Goal: Information Seeking & Learning: Learn about a topic

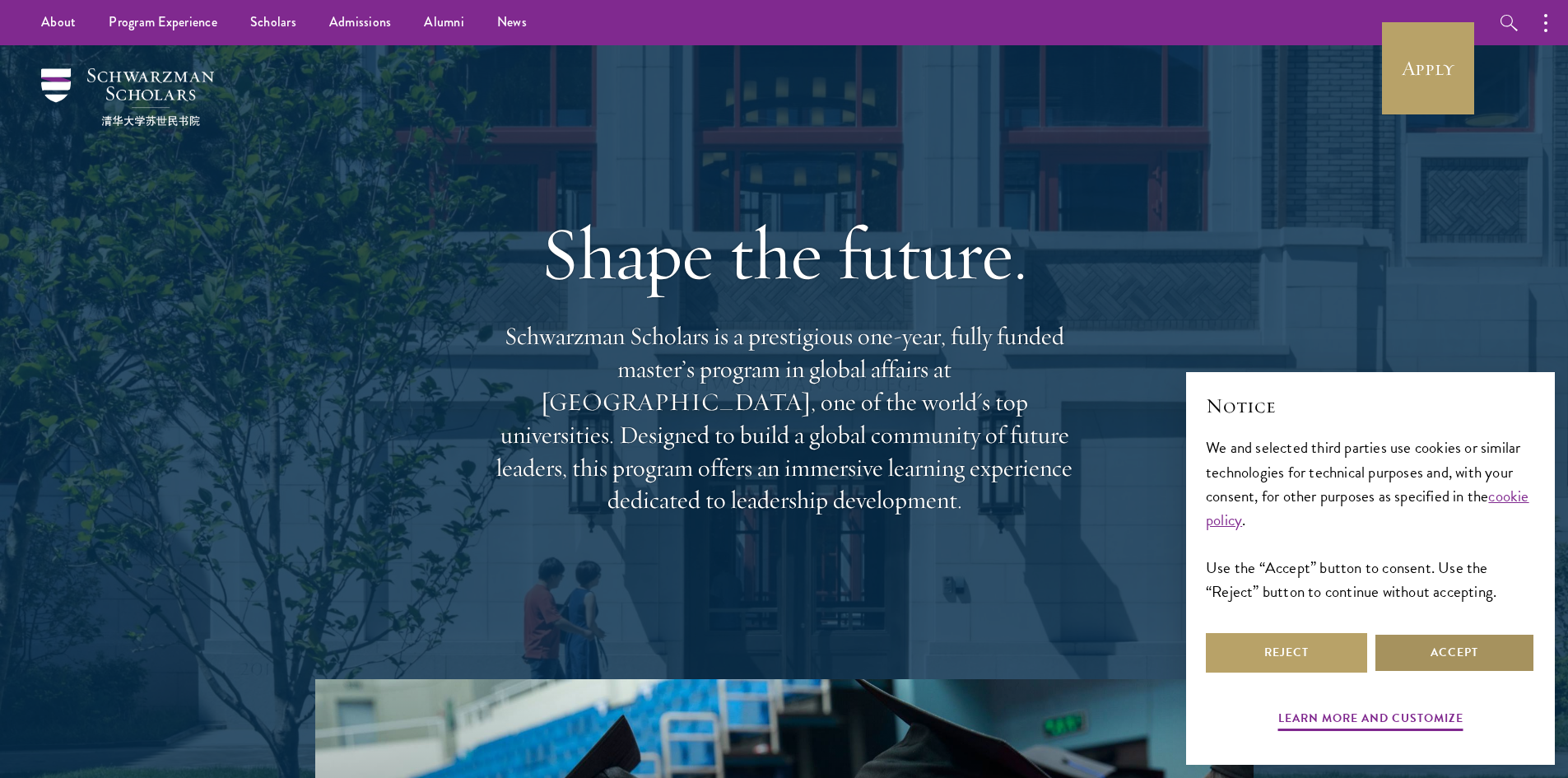
click at [1418, 653] on button "Accept" at bounding box center [1454, 653] width 161 height 40
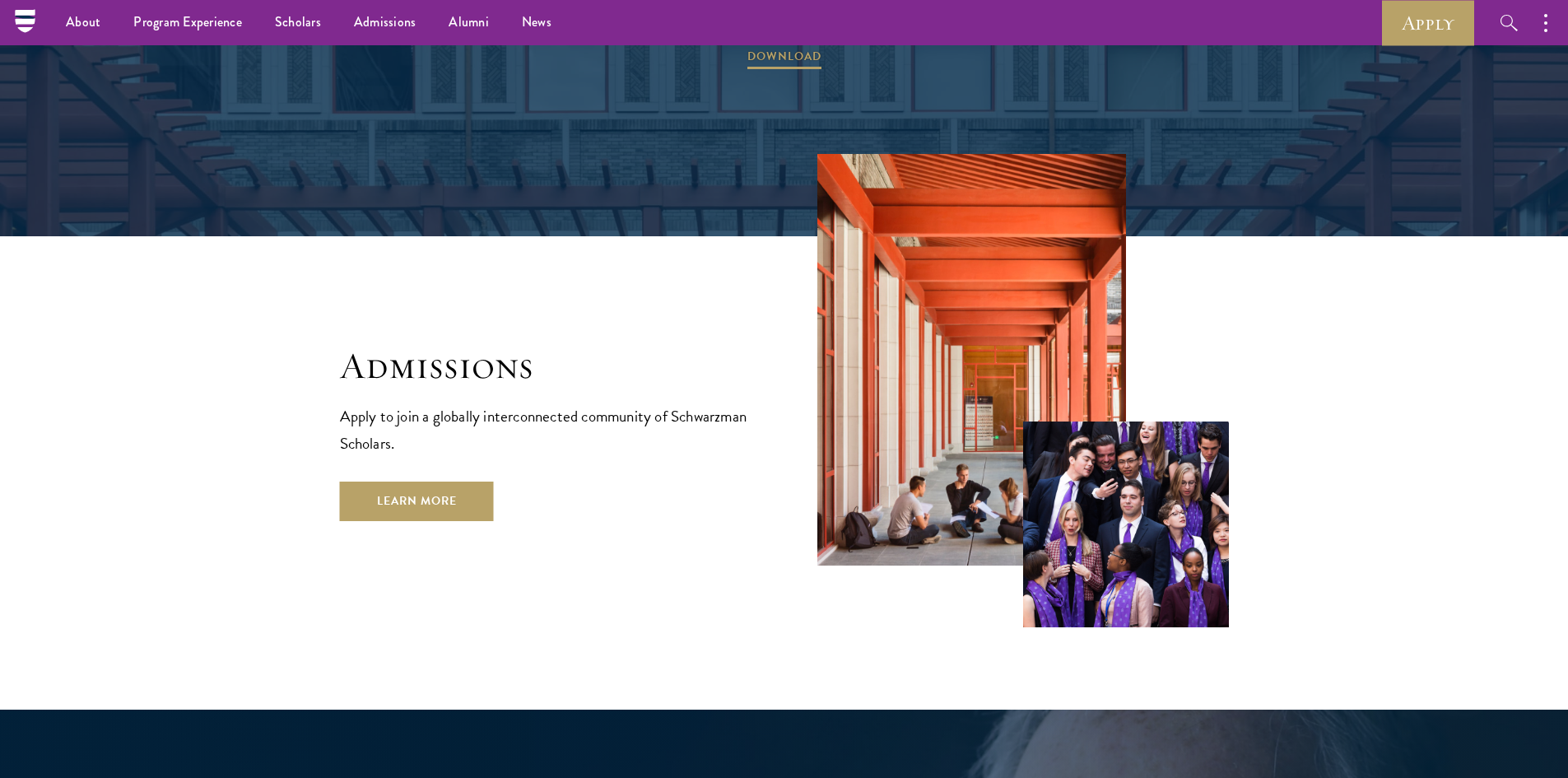
scroll to position [2596, 0]
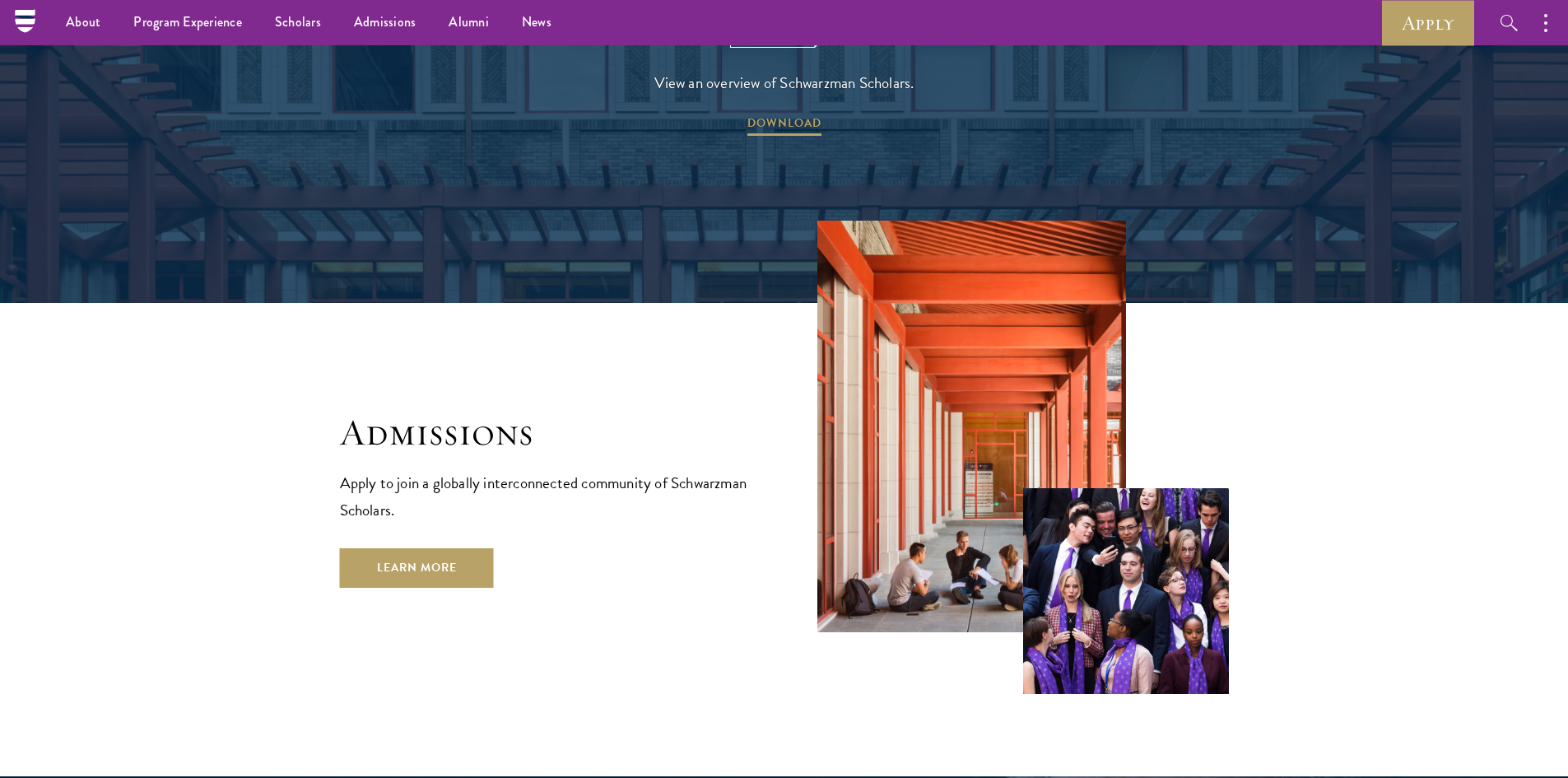
click at [477, 469] on p "Apply to join a globally interconnected community of Schwarzman Scholars." at bounding box center [546, 496] width 411 height 55
click at [446, 548] on link "Learn More" at bounding box center [416, 568] width 154 height 40
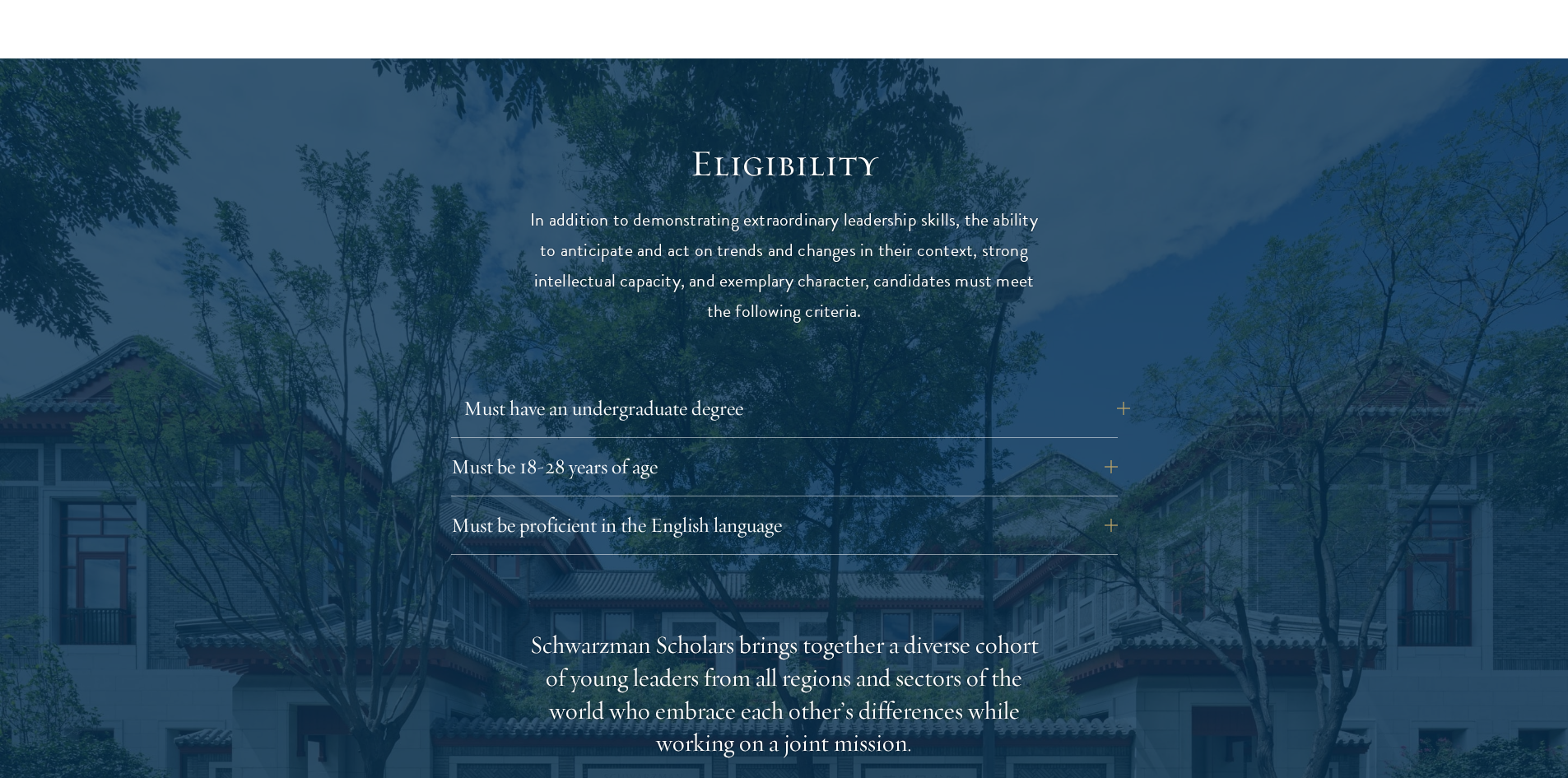
scroll to position [2139, 0]
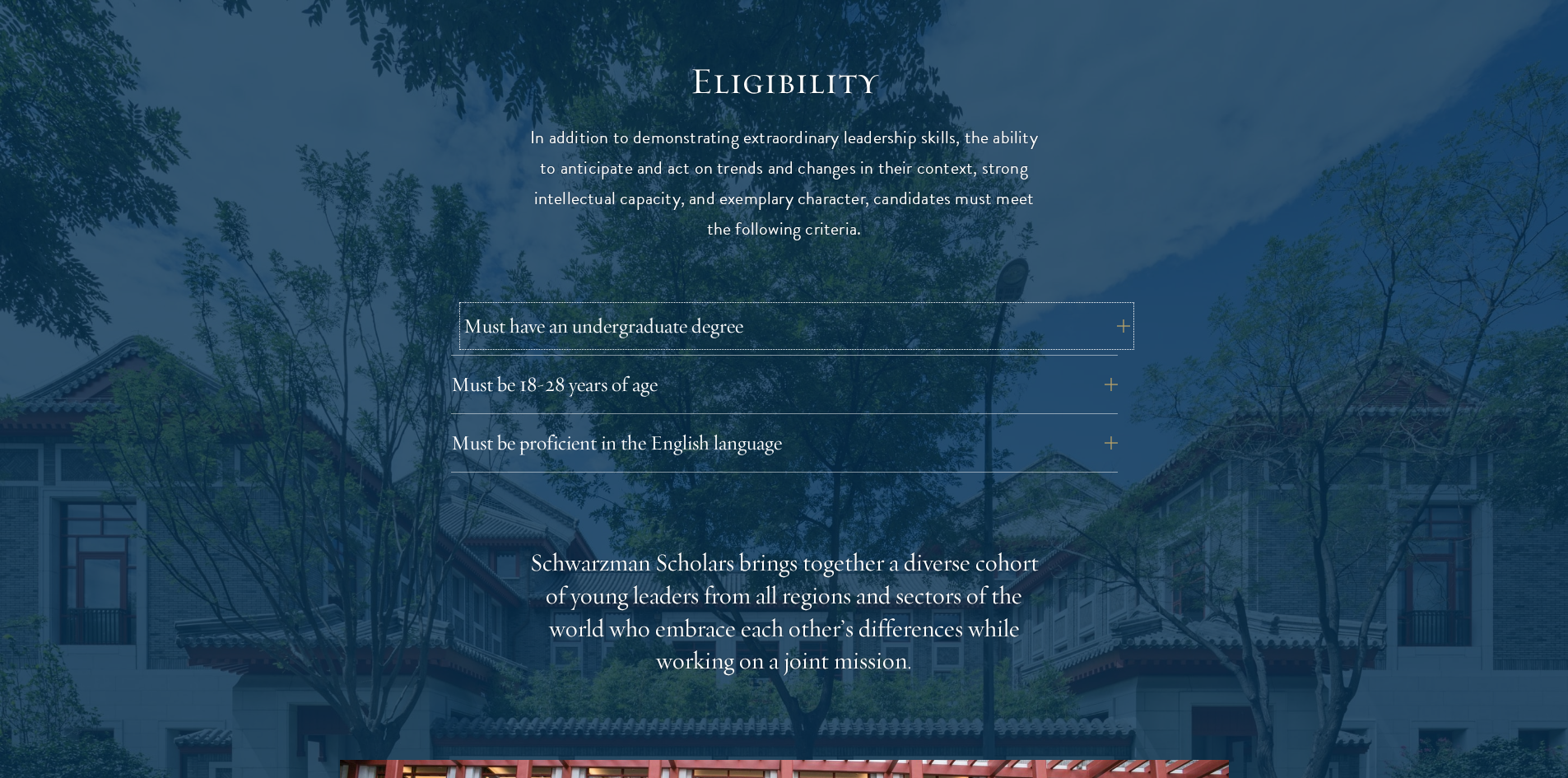
click at [747, 306] on button "Must have an undergraduate degree" at bounding box center [796, 326] width 667 height 40
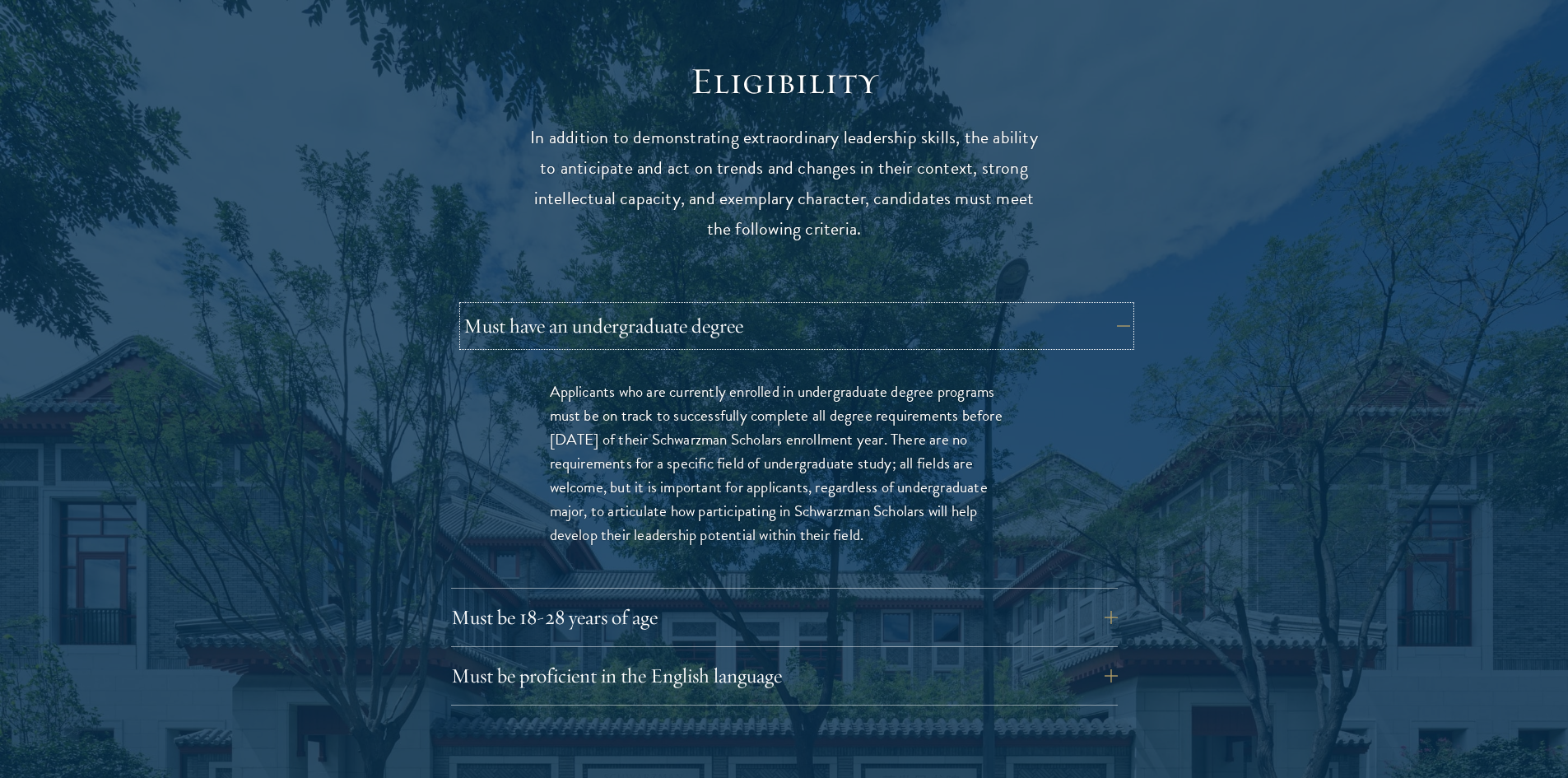
click at [750, 306] on button "Must have an undergraduate degree" at bounding box center [796, 326] width 667 height 40
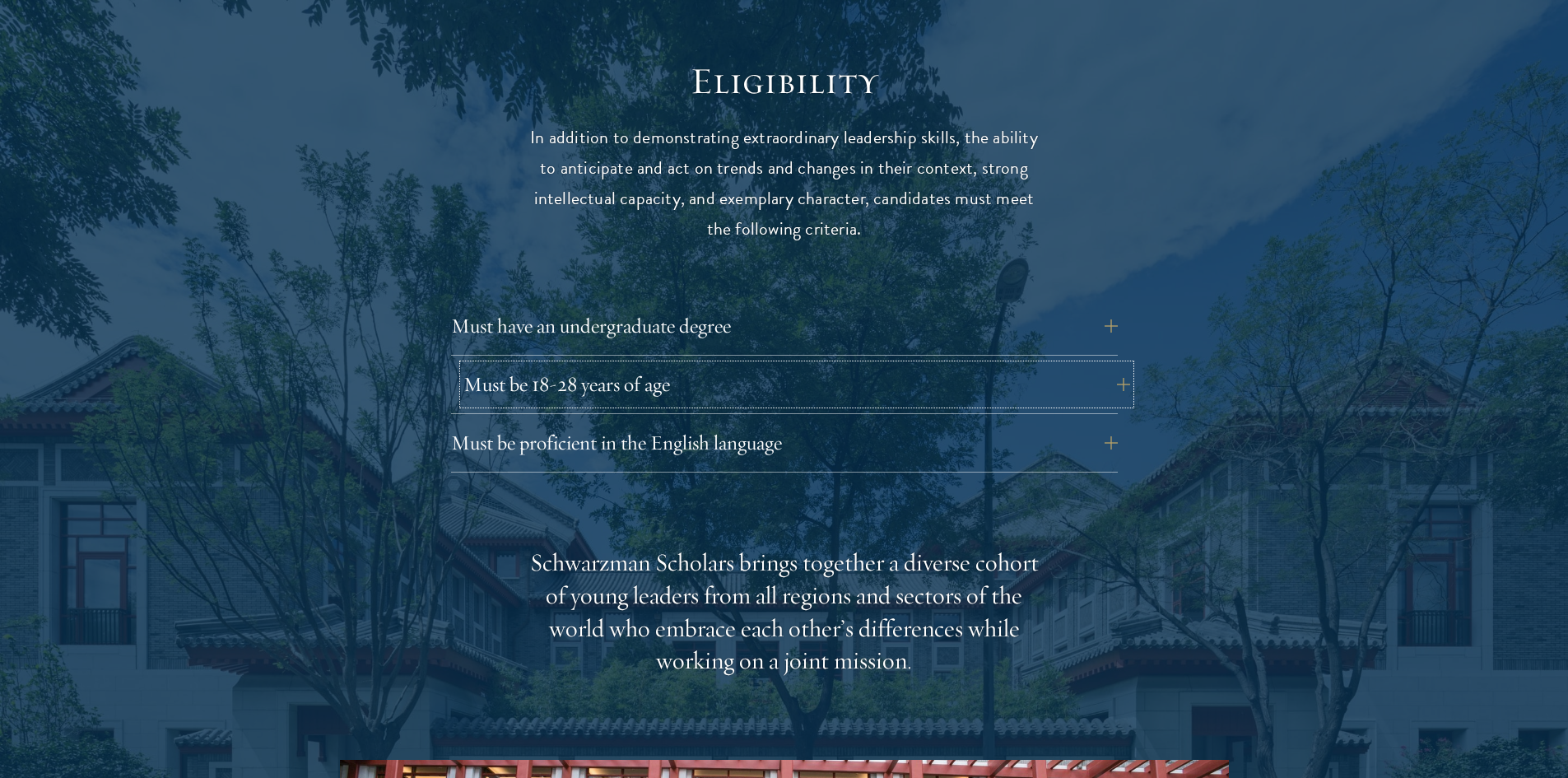
click at [759, 365] on button "Must be 18-28 years of age" at bounding box center [796, 385] width 667 height 40
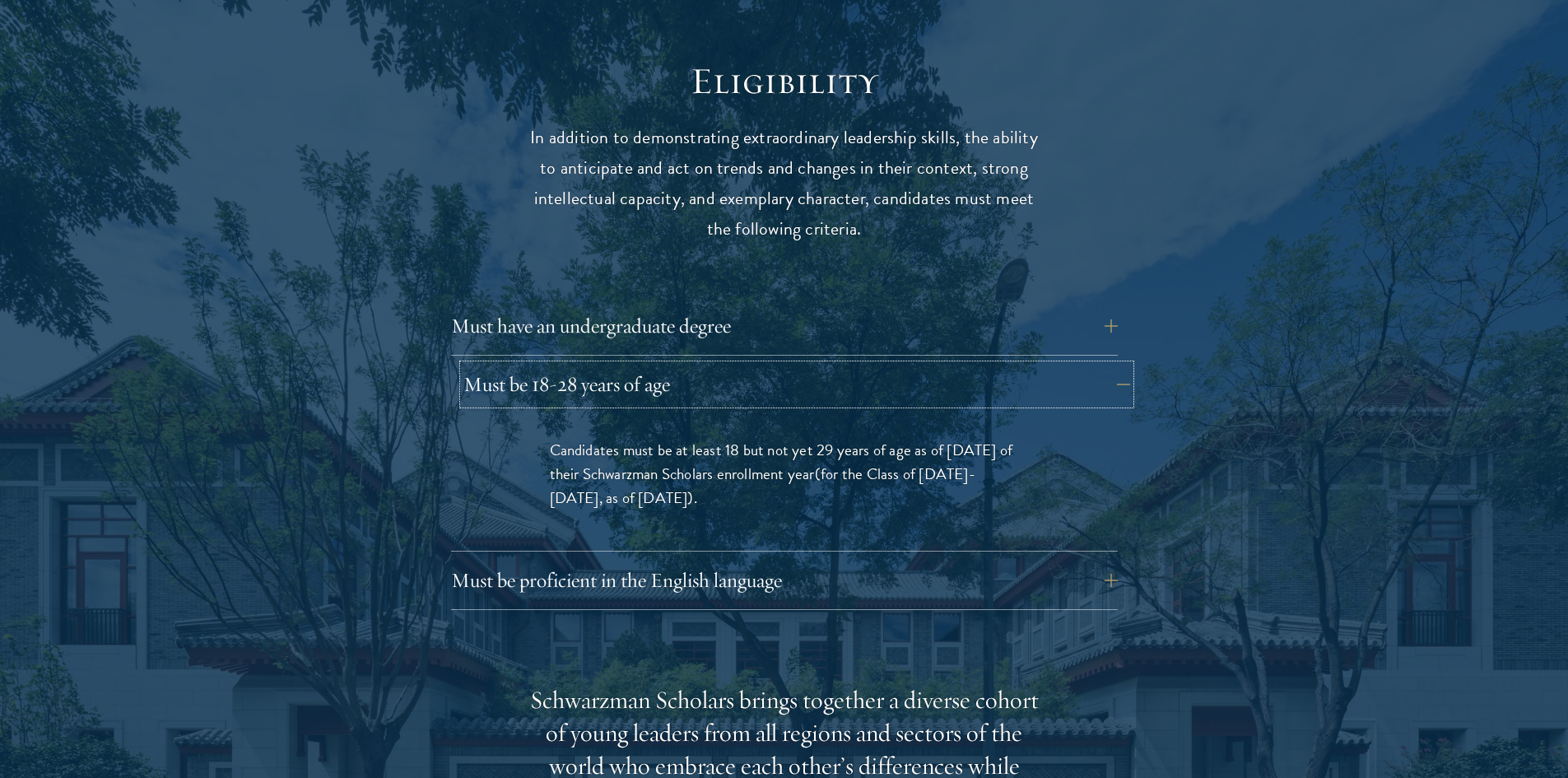
click at [759, 365] on button "Must be 18-28 years of age" at bounding box center [796, 385] width 667 height 40
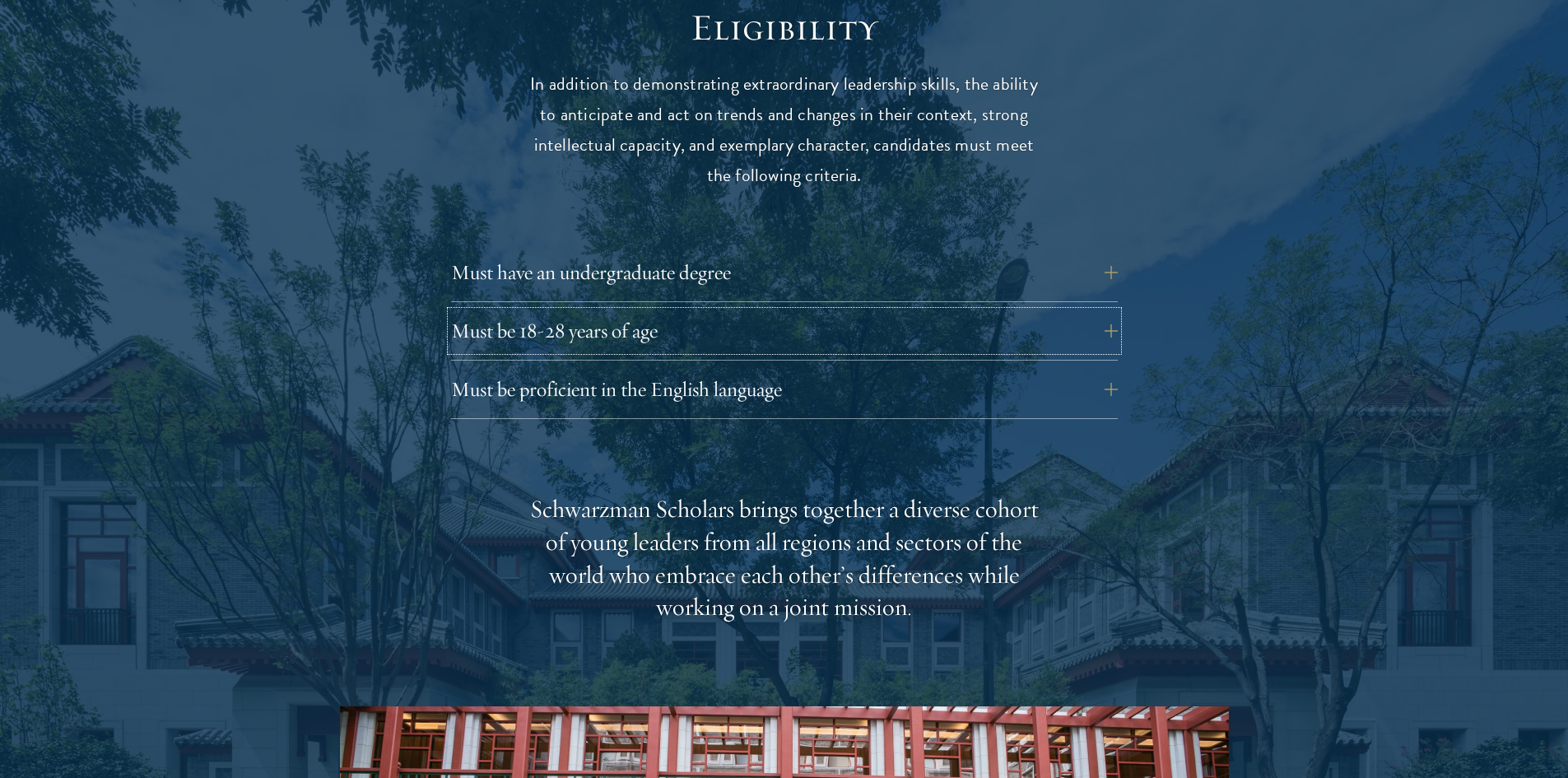
scroll to position [2222, 0]
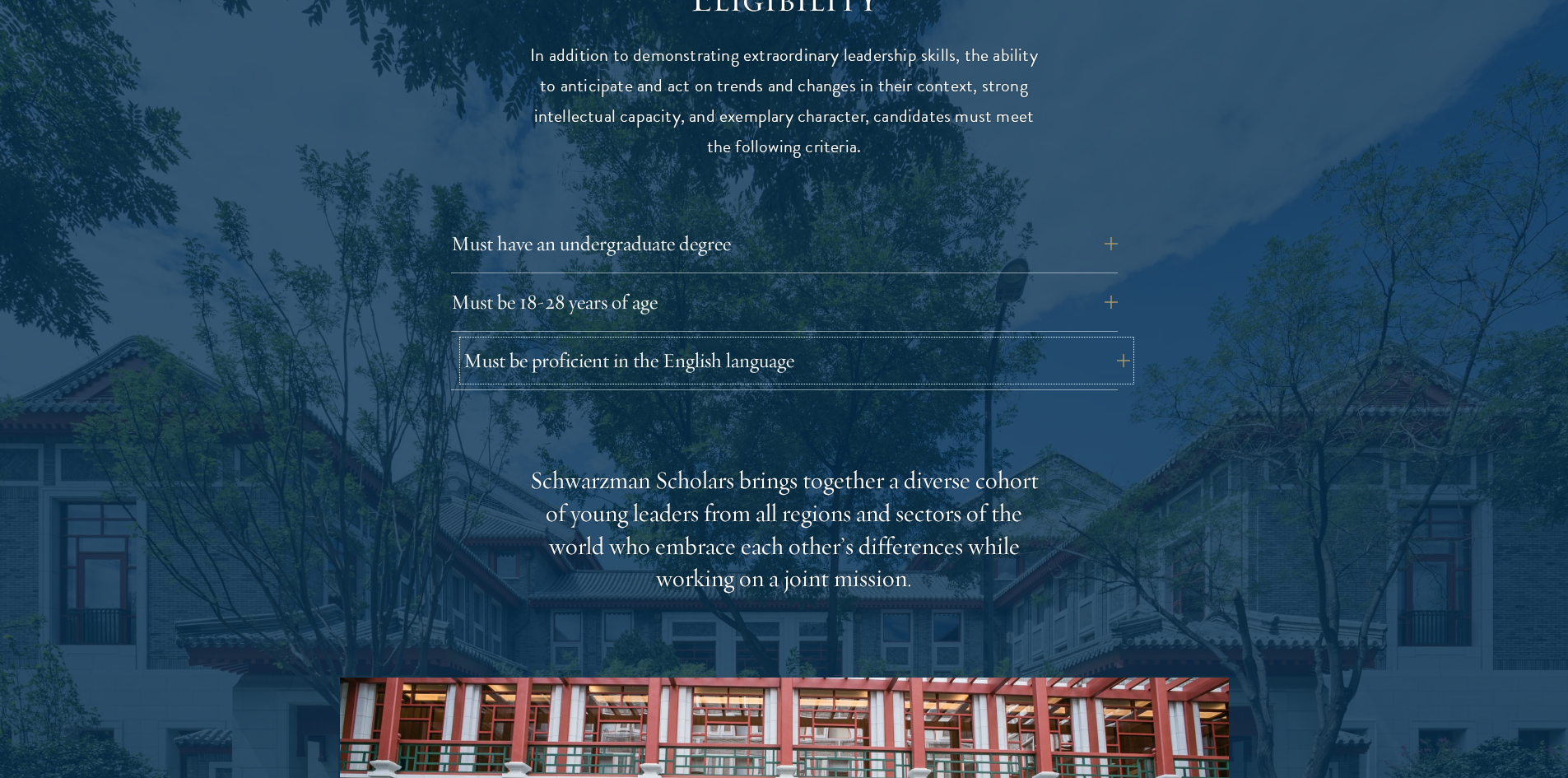
click at [753, 341] on button "Must be proficient in the English language" at bounding box center [796, 361] width 667 height 40
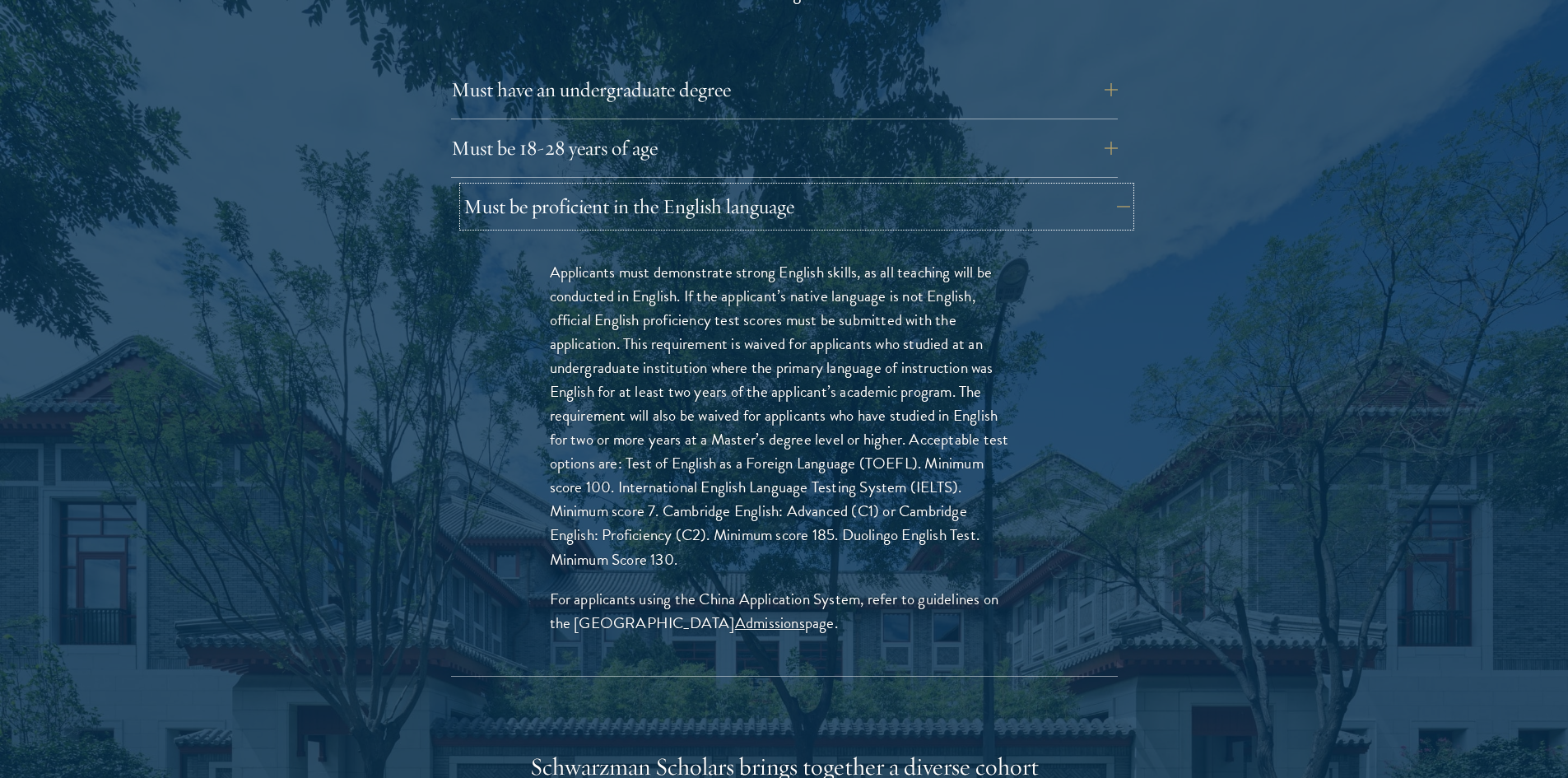
scroll to position [2387, 0]
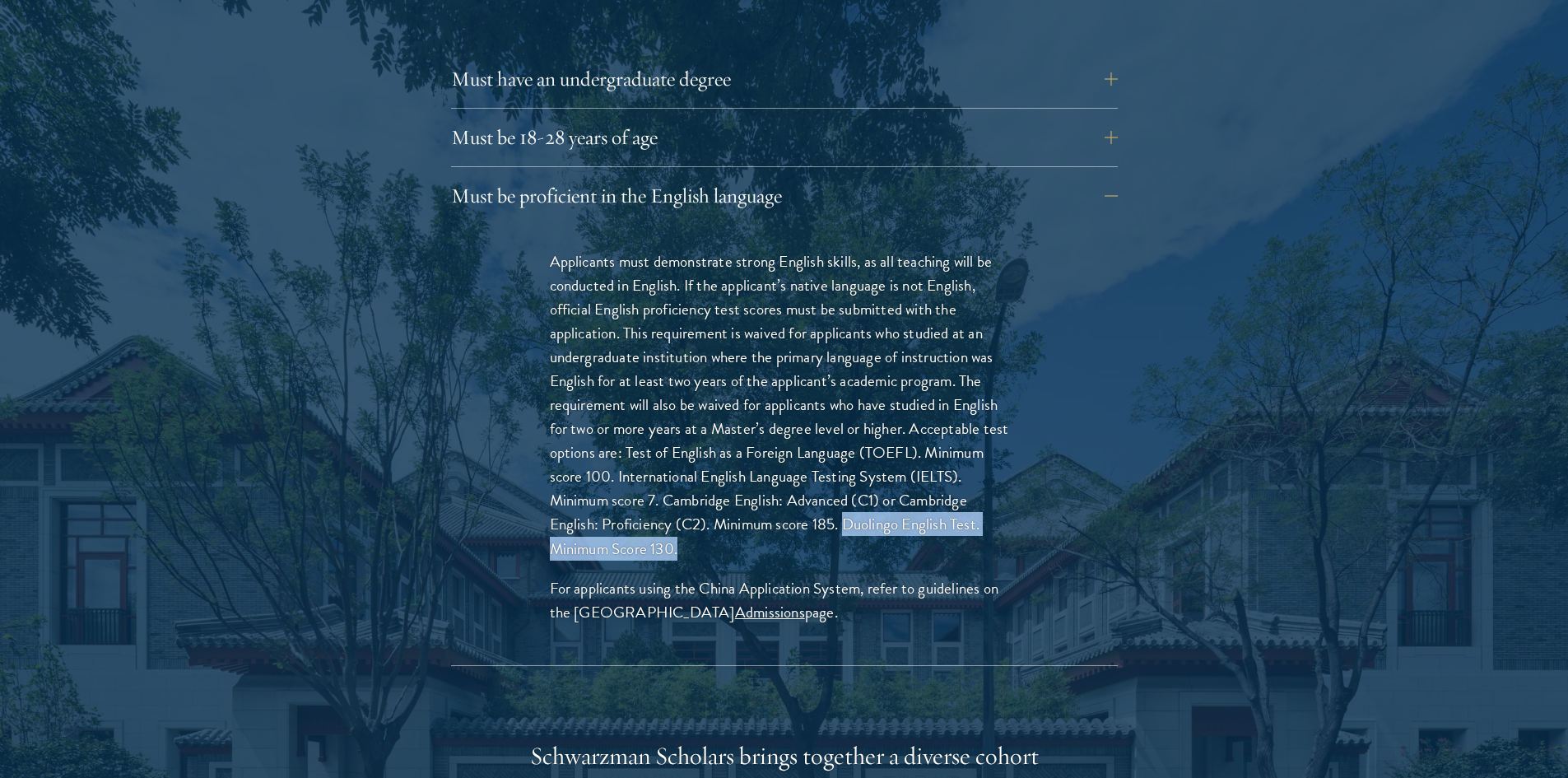
drag, startPoint x: 846, startPoint y: 490, endPoint x: 999, endPoint y: 508, distance: 154.1
click at [998, 509] on p "Applicants must demonstrate strong English skills, as all teaching will be cond…" at bounding box center [784, 404] width 469 height 311
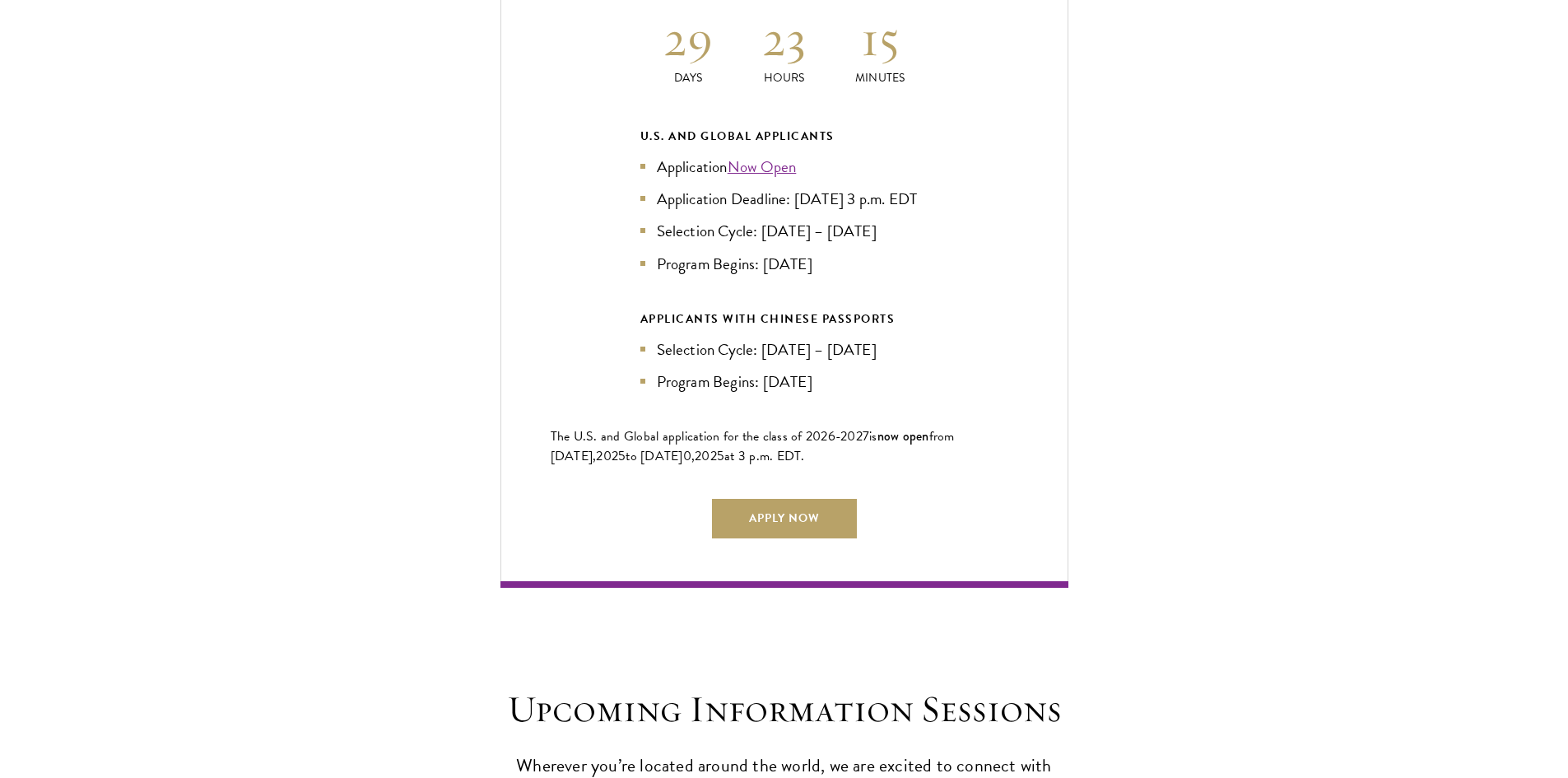
scroll to position [4197, 0]
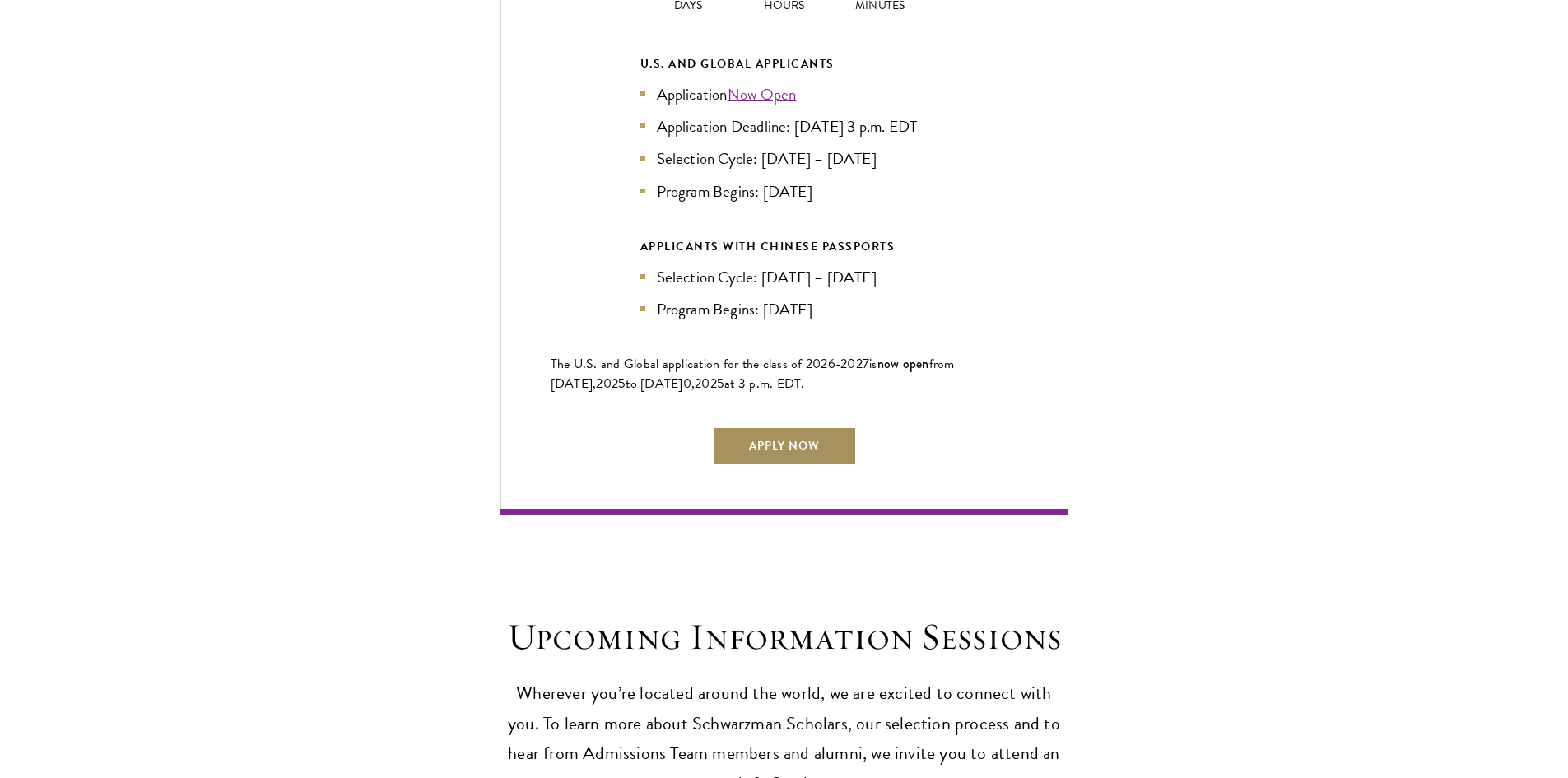
click at [803, 444] on link "Apply Now" at bounding box center [784, 446] width 145 height 40
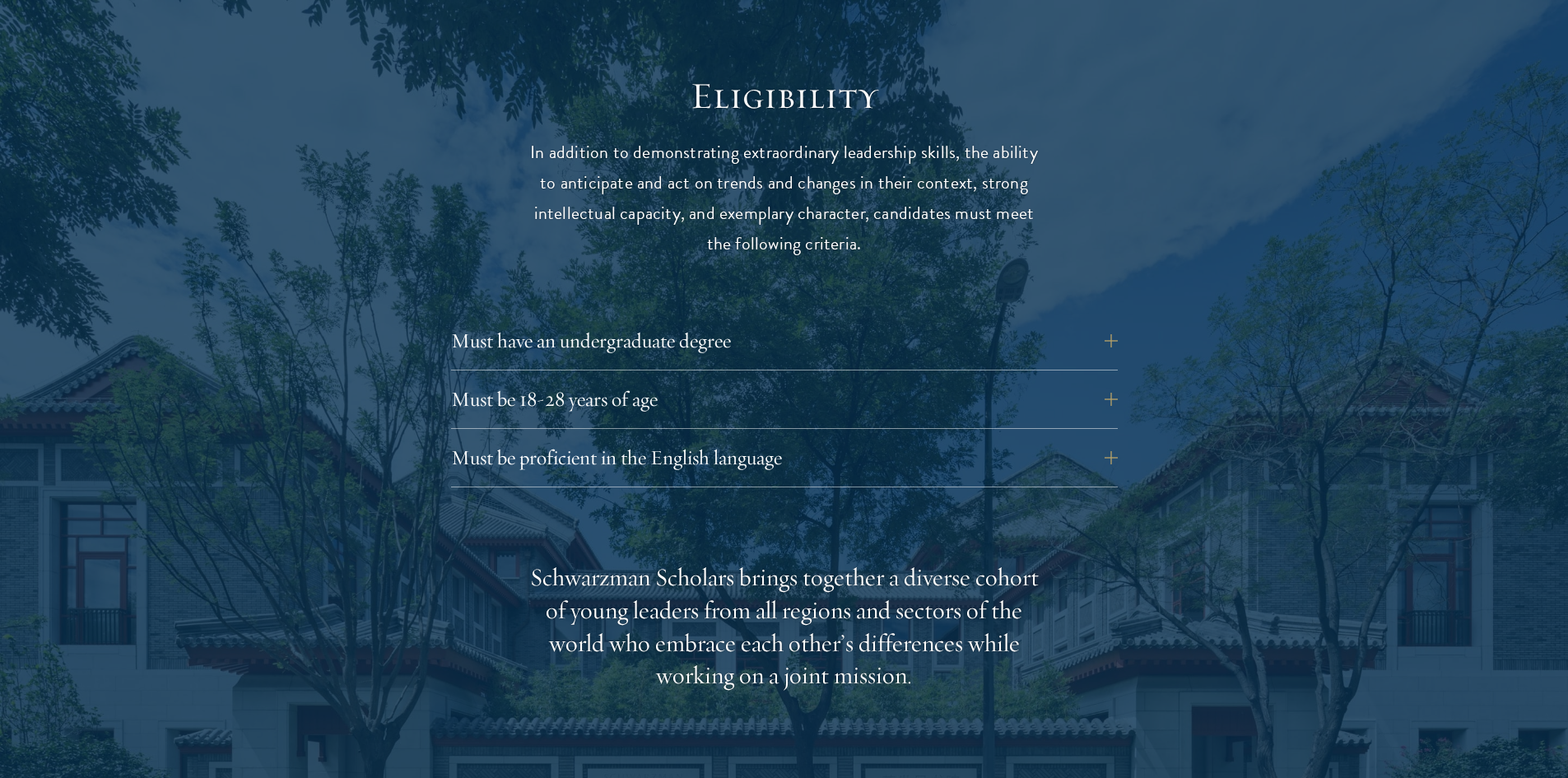
scroll to position [2139, 0]
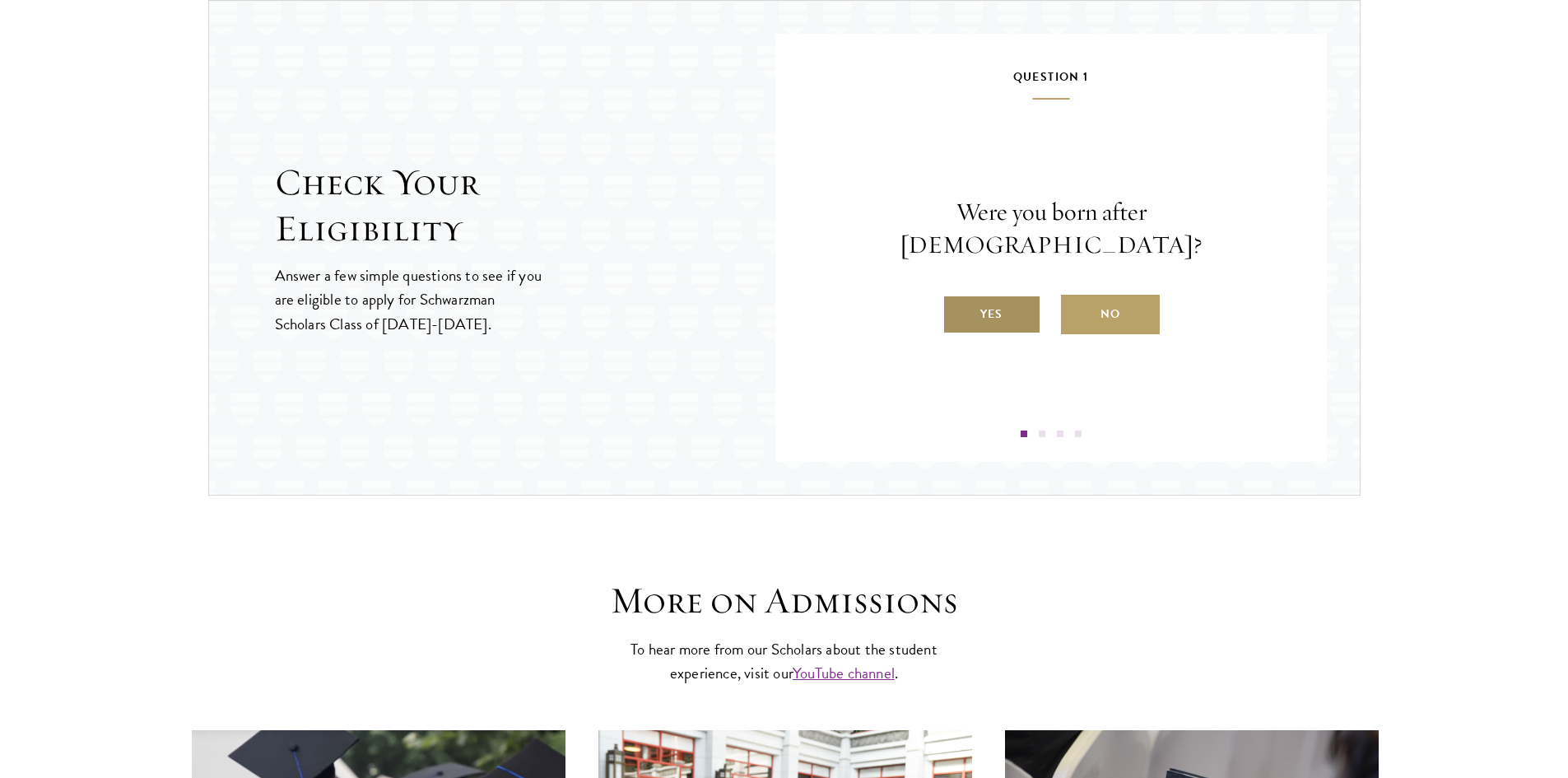
click at [978, 304] on label "Yes" at bounding box center [991, 314] width 98 height 40
click at [957, 304] on input "Yes" at bounding box center [949, 303] width 15 height 15
click at [1008, 312] on label "Yes" at bounding box center [991, 314] width 98 height 40
click at [957, 311] on input "Yes" at bounding box center [949, 303] width 15 height 15
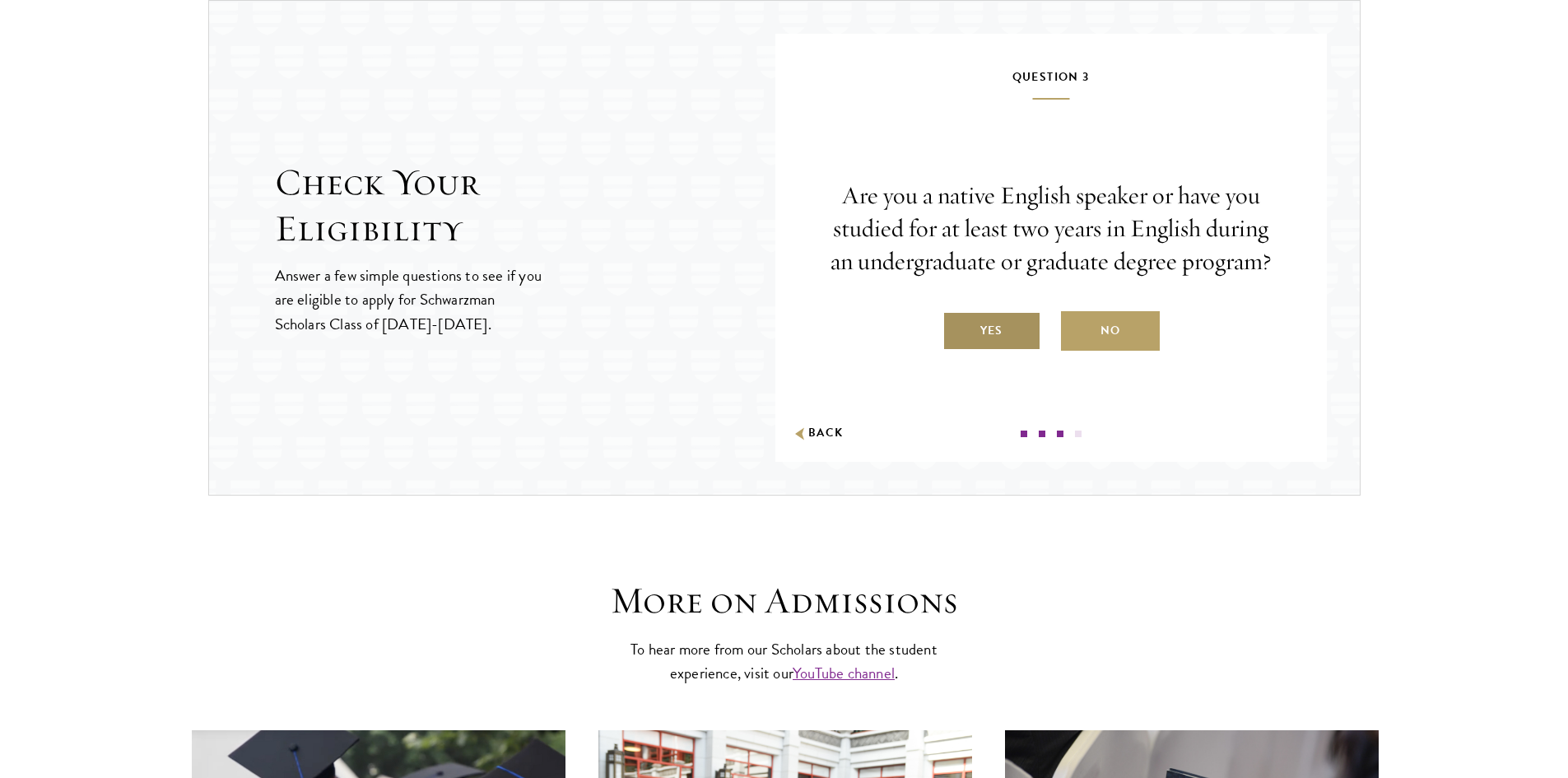
click at [1008, 333] on label "Yes" at bounding box center [991, 331] width 98 height 40
click at [957, 328] on input "Yes" at bounding box center [949, 320] width 15 height 15
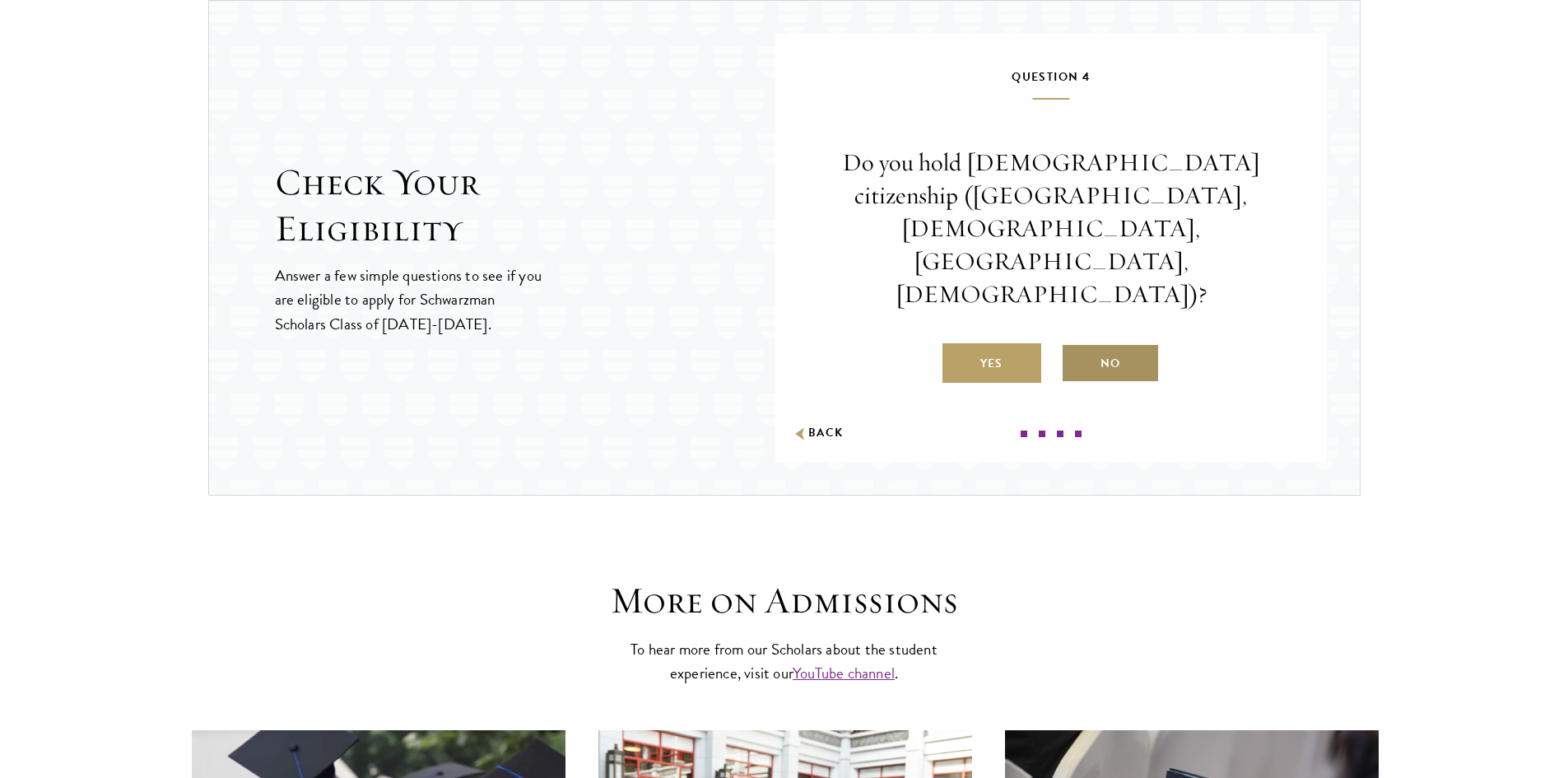
click at [1132, 343] on label "No" at bounding box center [1109, 363] width 98 height 40
click at [1075, 346] on input "No" at bounding box center [1067, 353] width 15 height 15
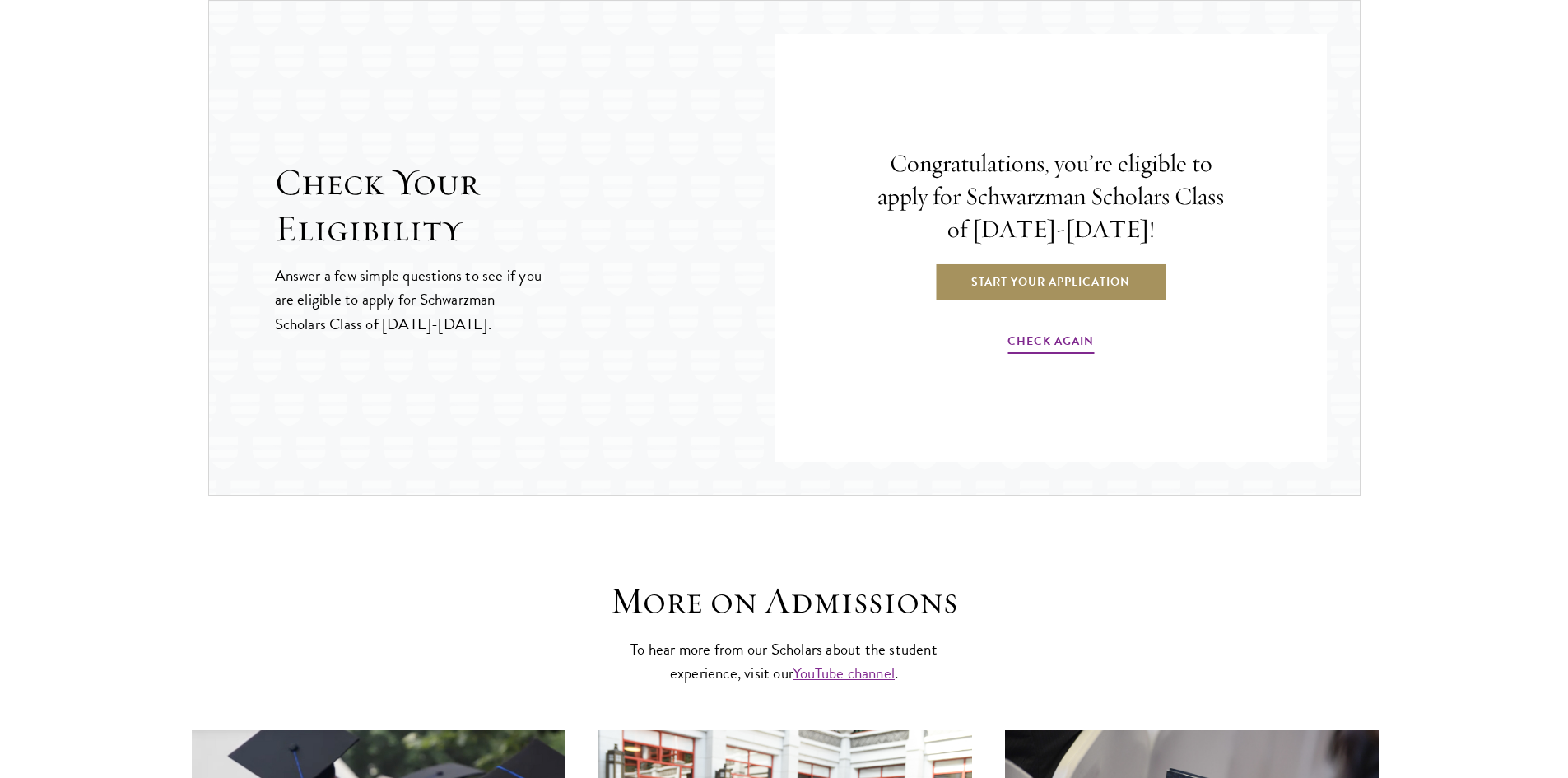
click at [1075, 290] on link "Start Your Application" at bounding box center [1050, 281] width 233 height 40
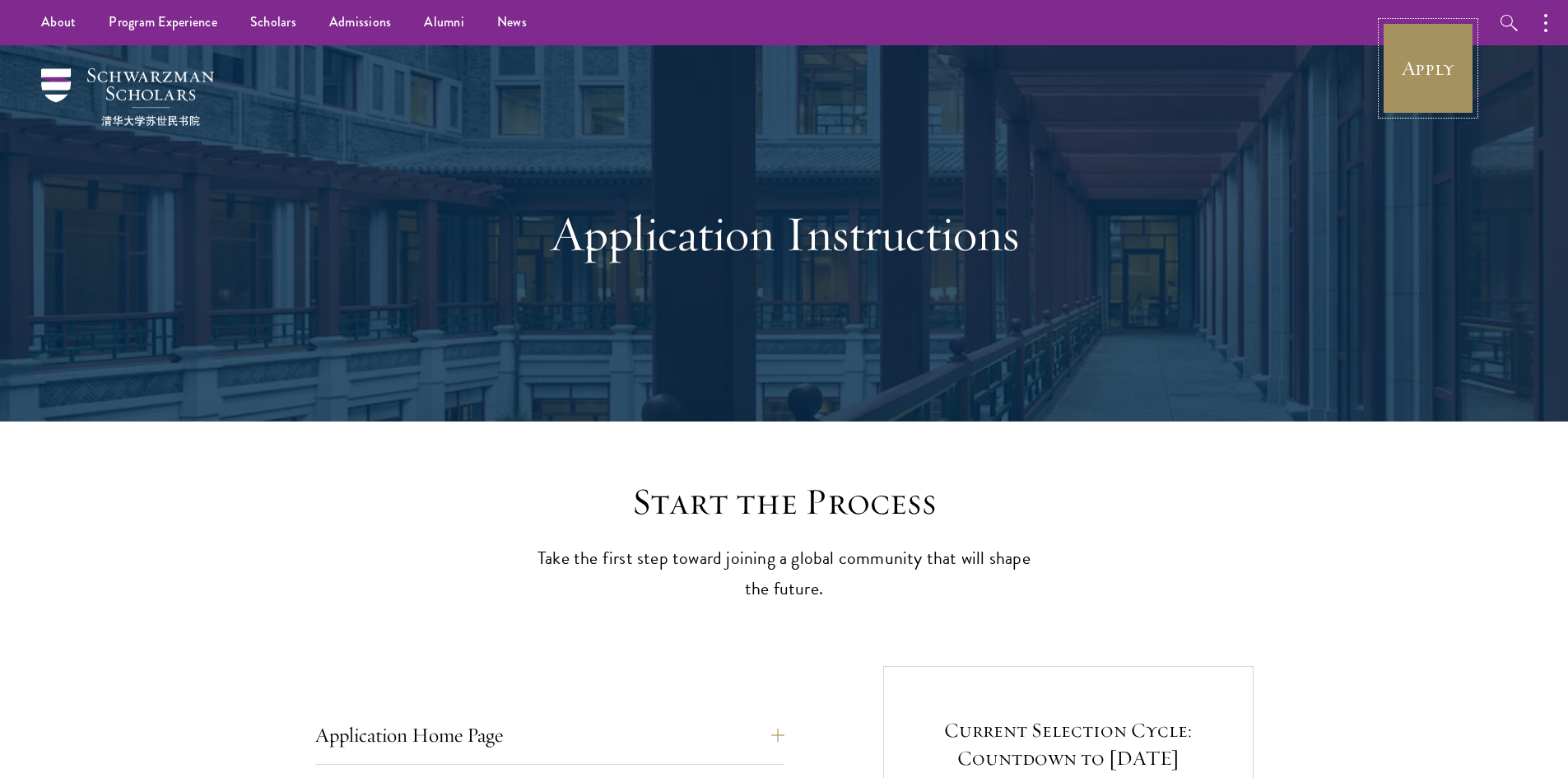
click at [1428, 59] on link "Apply" at bounding box center [1427, 68] width 92 height 92
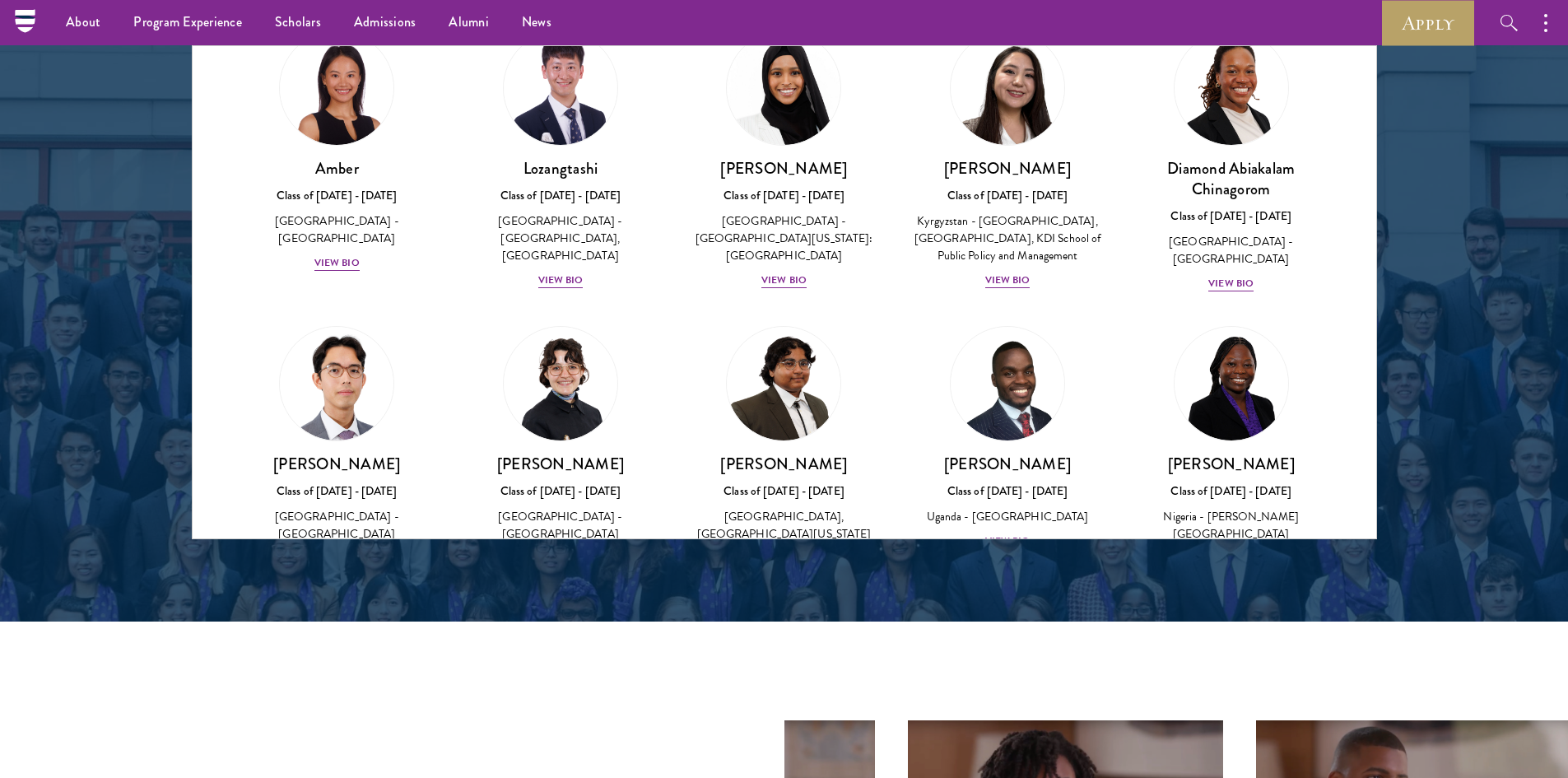
scroll to position [2057, 0]
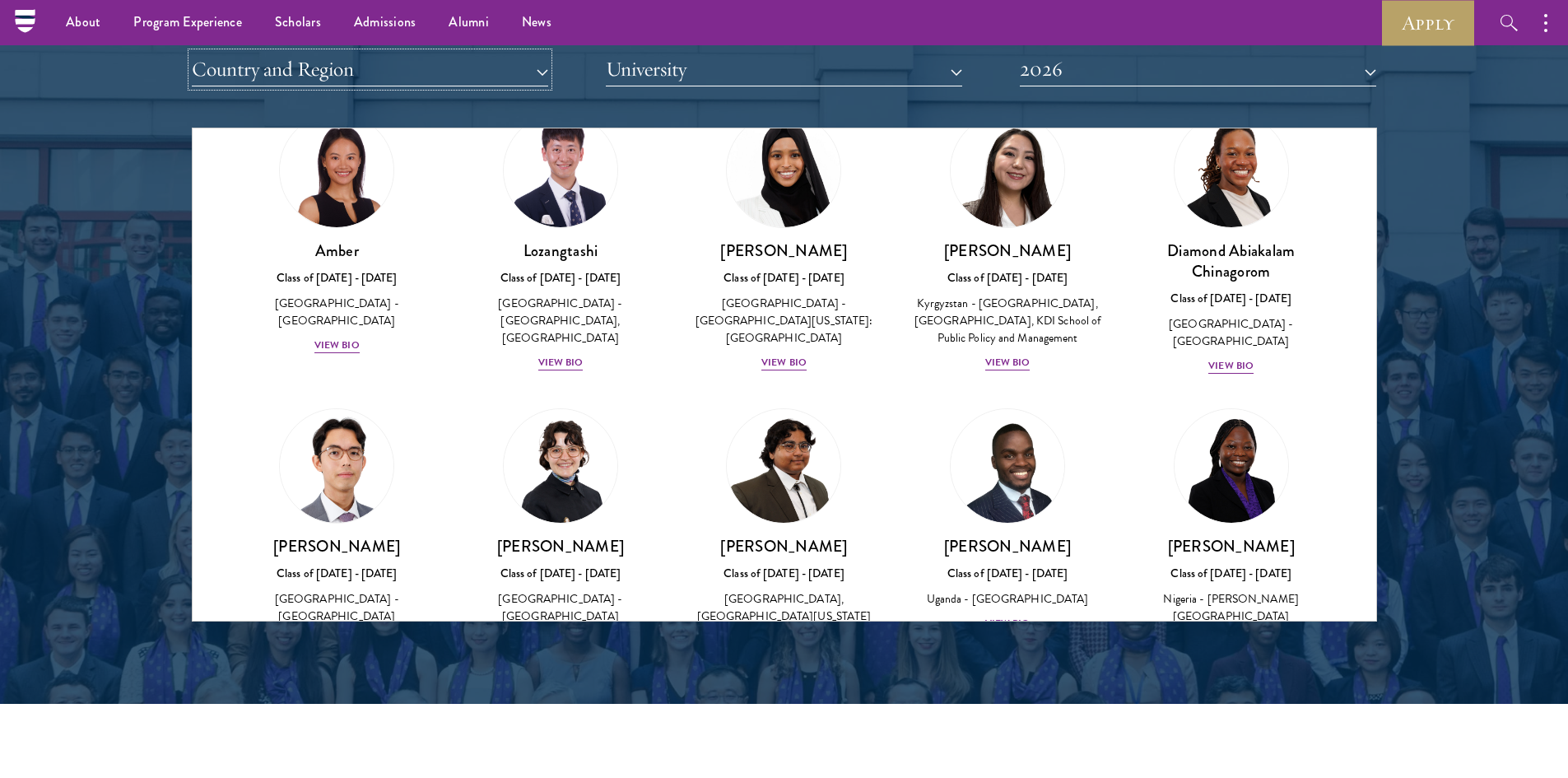
click at [500, 74] on button "Country and Region" at bounding box center [370, 70] width 357 height 34
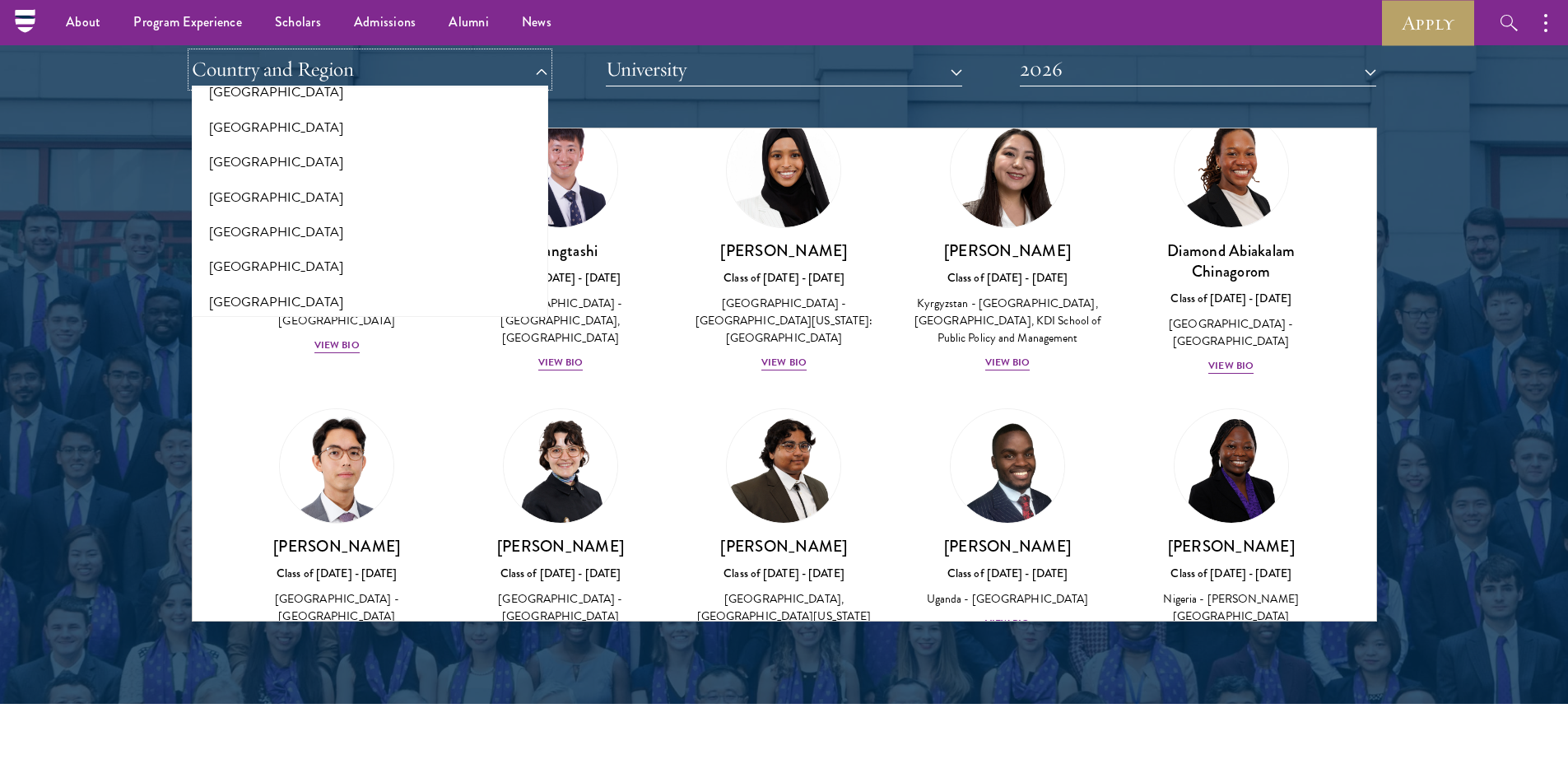
scroll to position [329, 0]
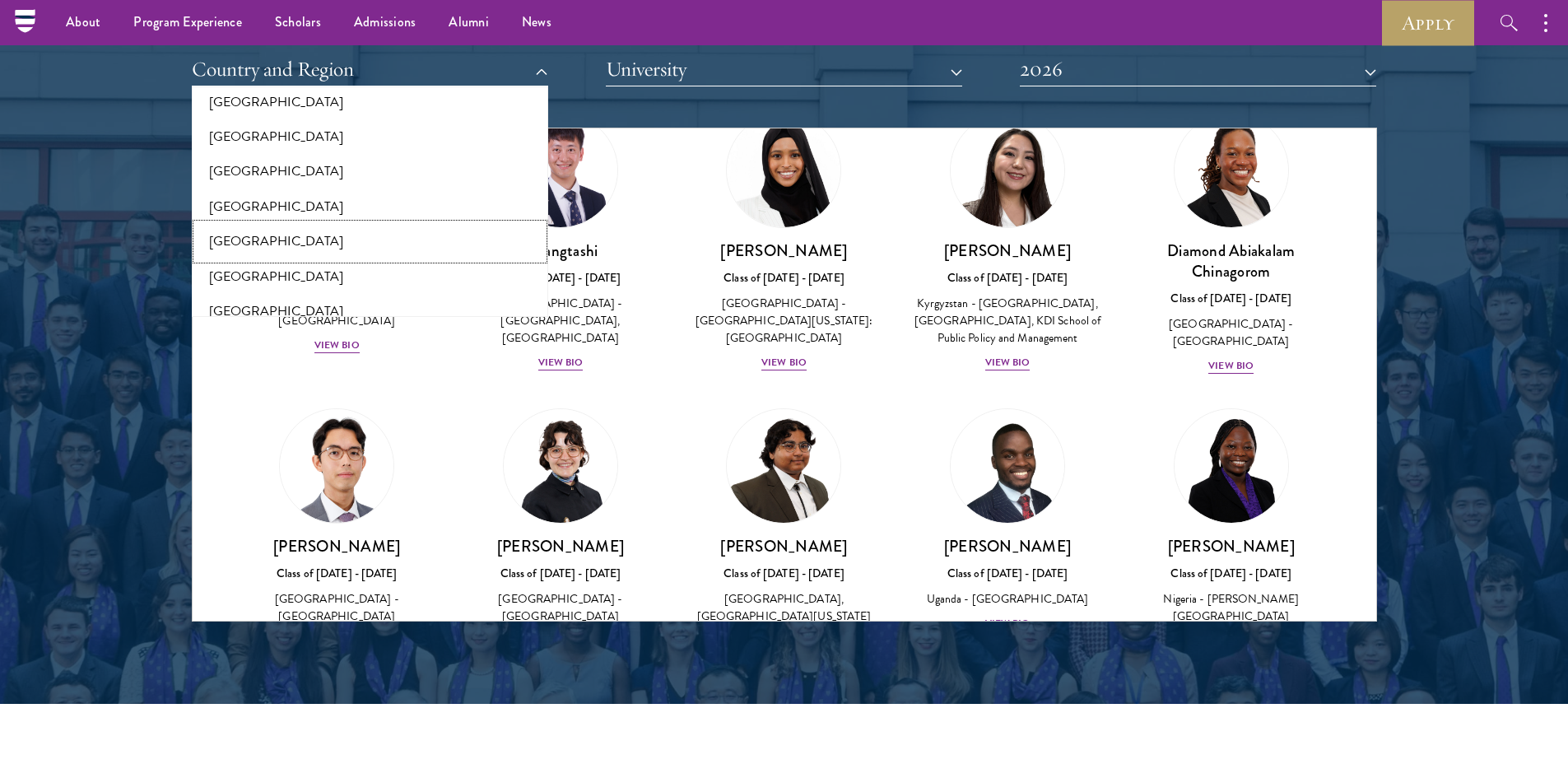
click at [260, 244] on button "[GEOGRAPHIC_DATA]" at bounding box center [370, 240] width 347 height 35
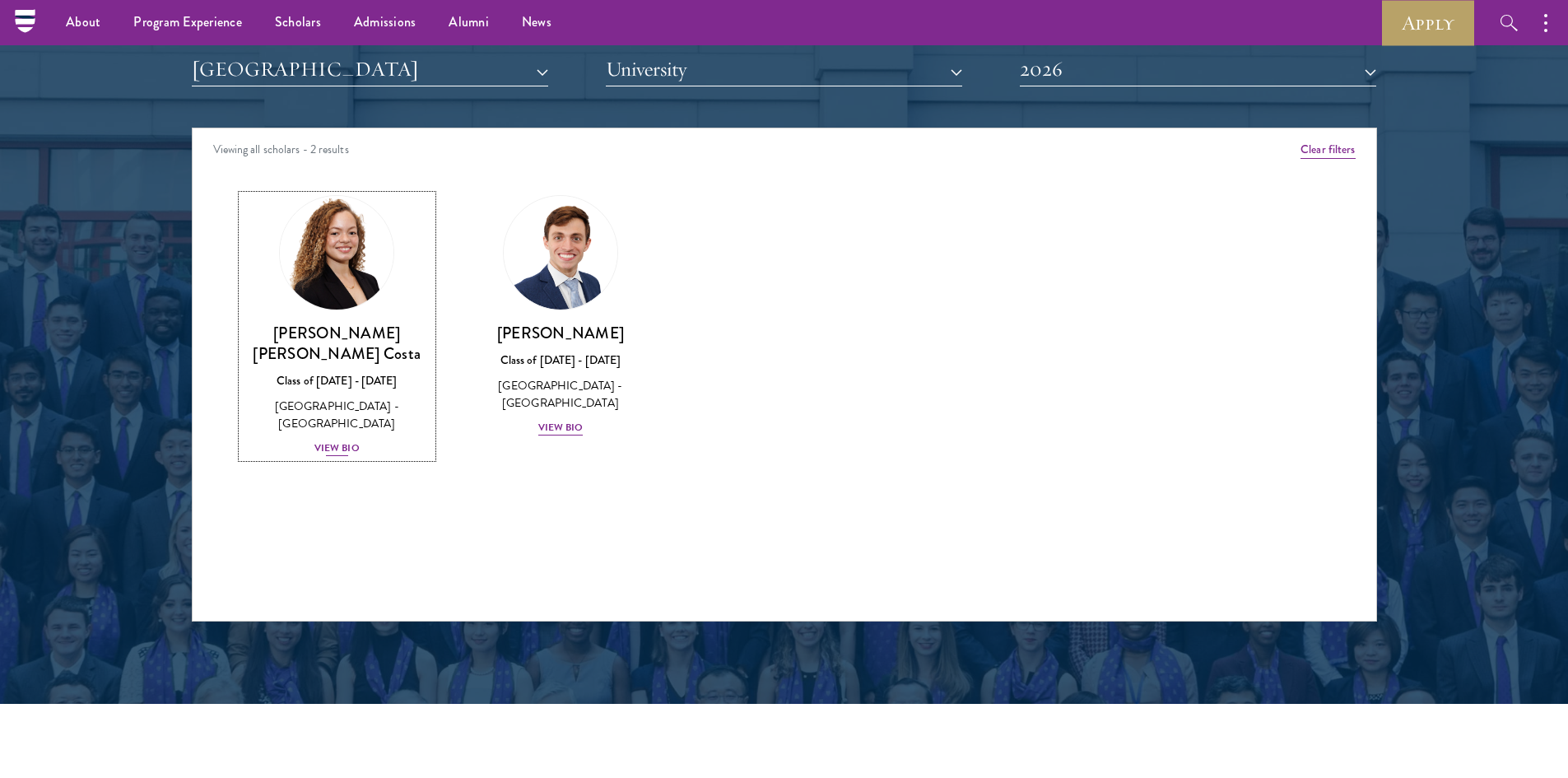
click at [330, 350] on h3 "[PERSON_NAME] [PERSON_NAME] Costa" at bounding box center [337, 343] width 191 height 41
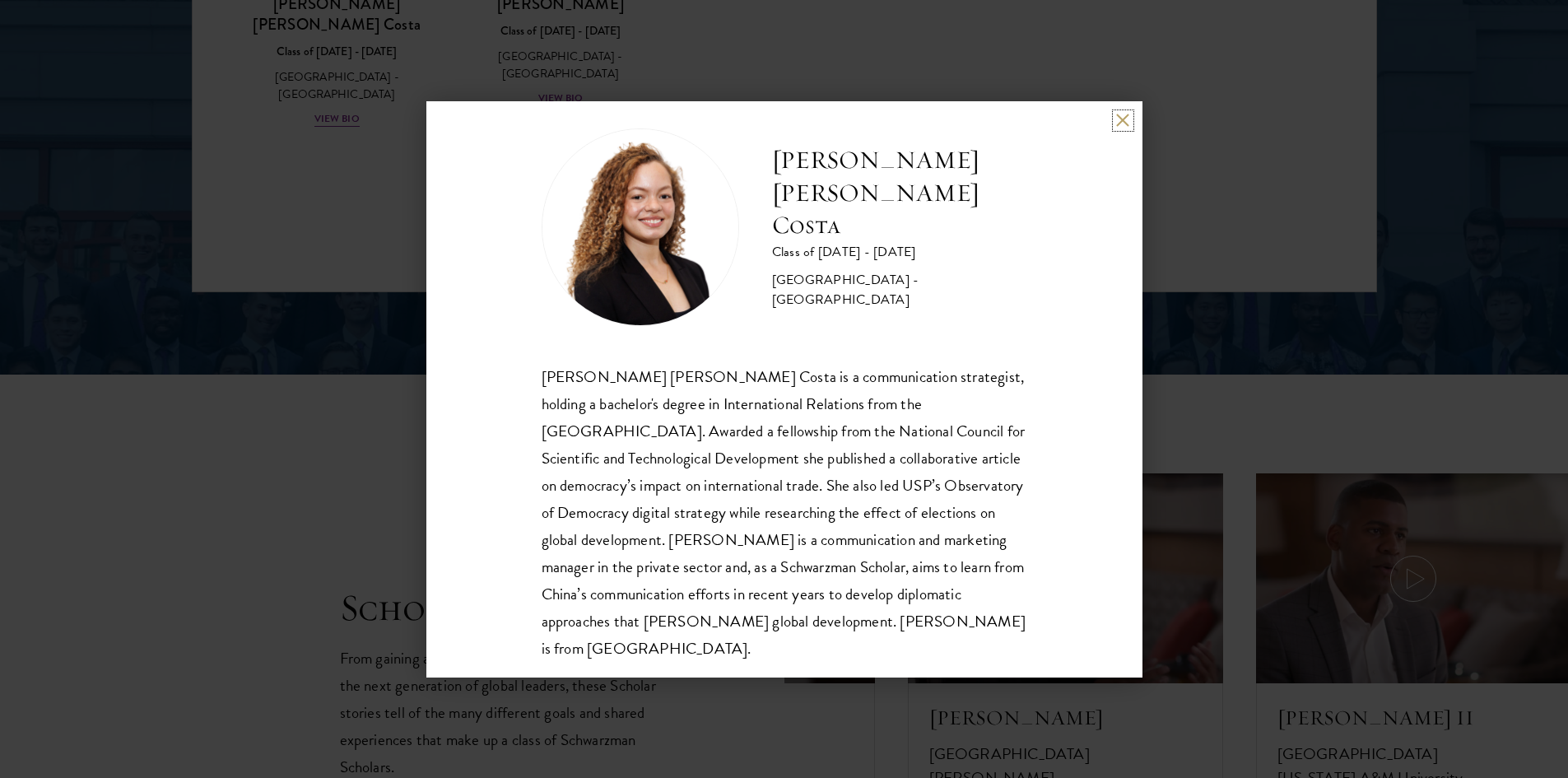
scroll to position [29, 0]
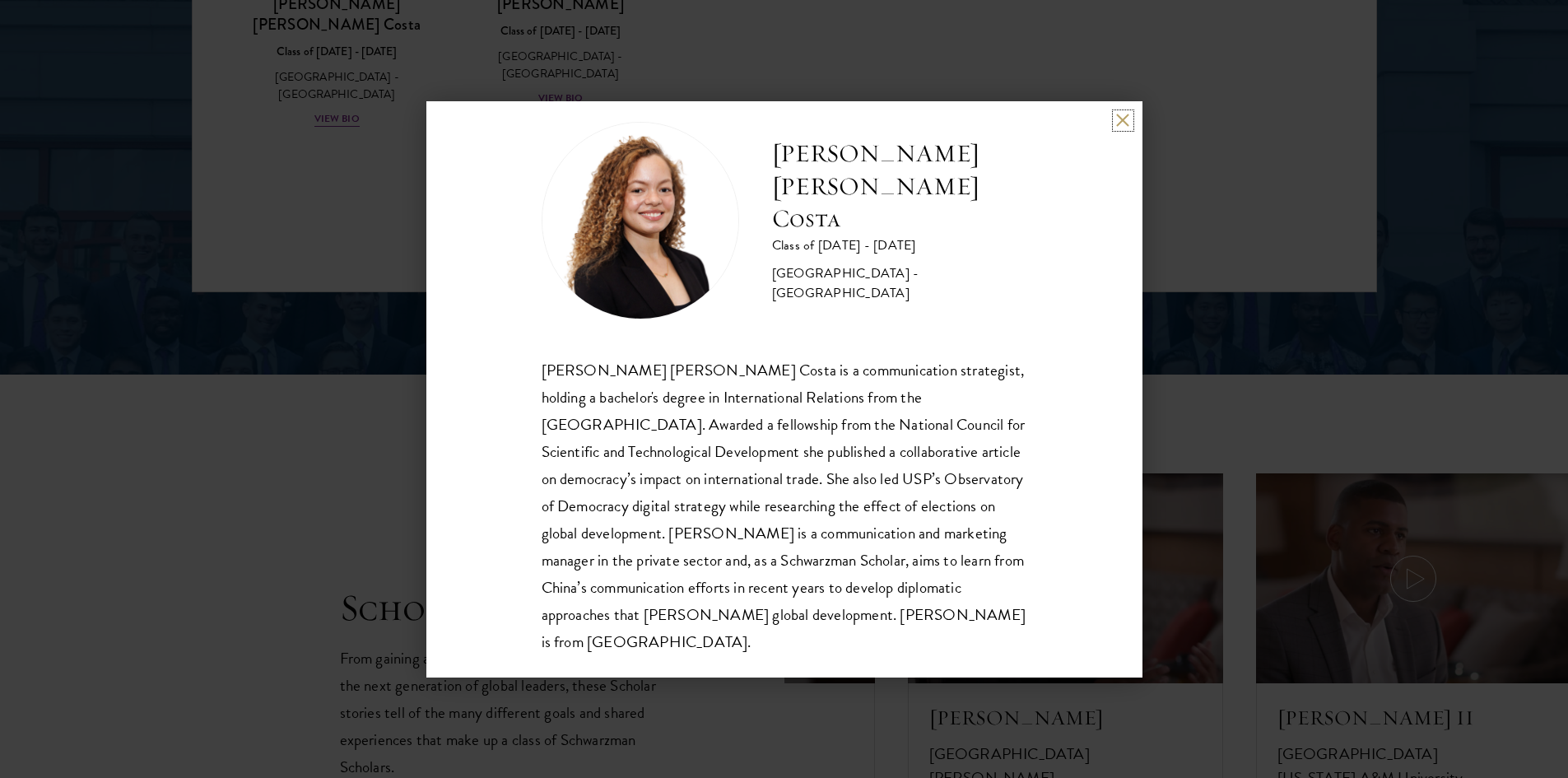
click at [1121, 113] on button at bounding box center [1123, 120] width 14 height 14
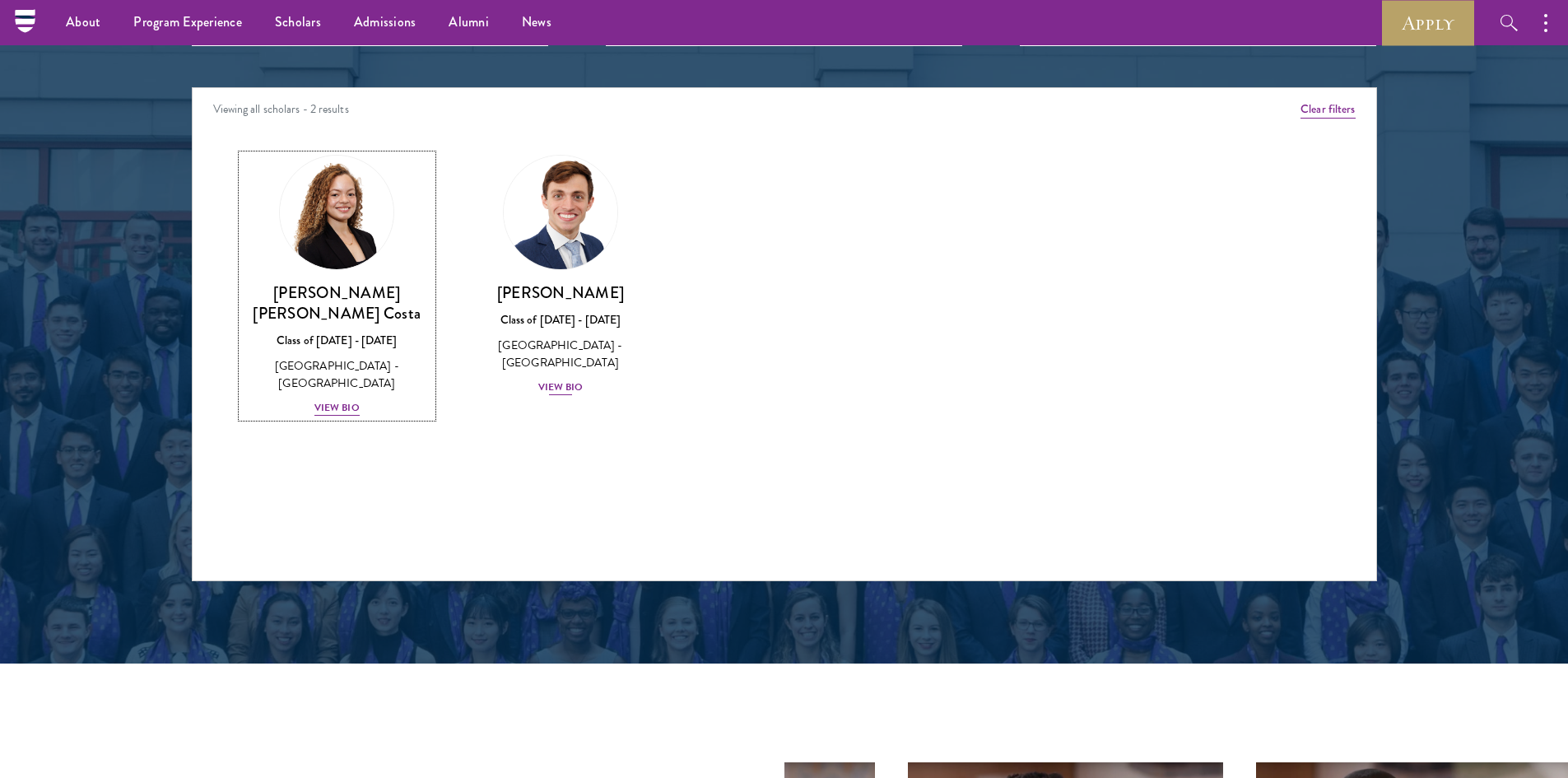
scroll to position [2088, 0]
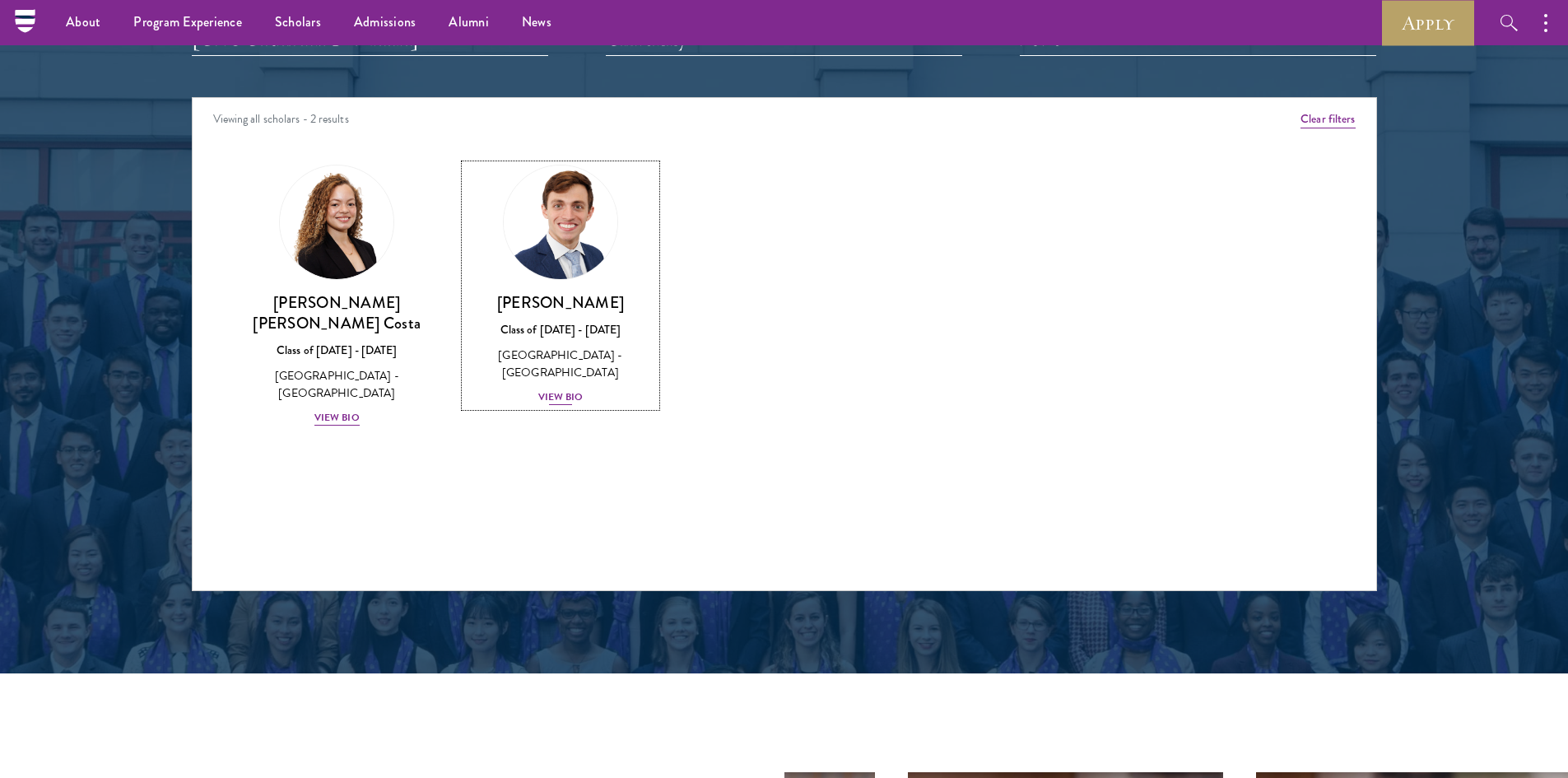
click at [577, 283] on link "[PERSON_NAME] Class of [DATE] - [DATE] [GEOGRAPHIC_DATA] - [GEOGRAPHIC_DATA] Vi…" at bounding box center [560, 285] width 191 height 241
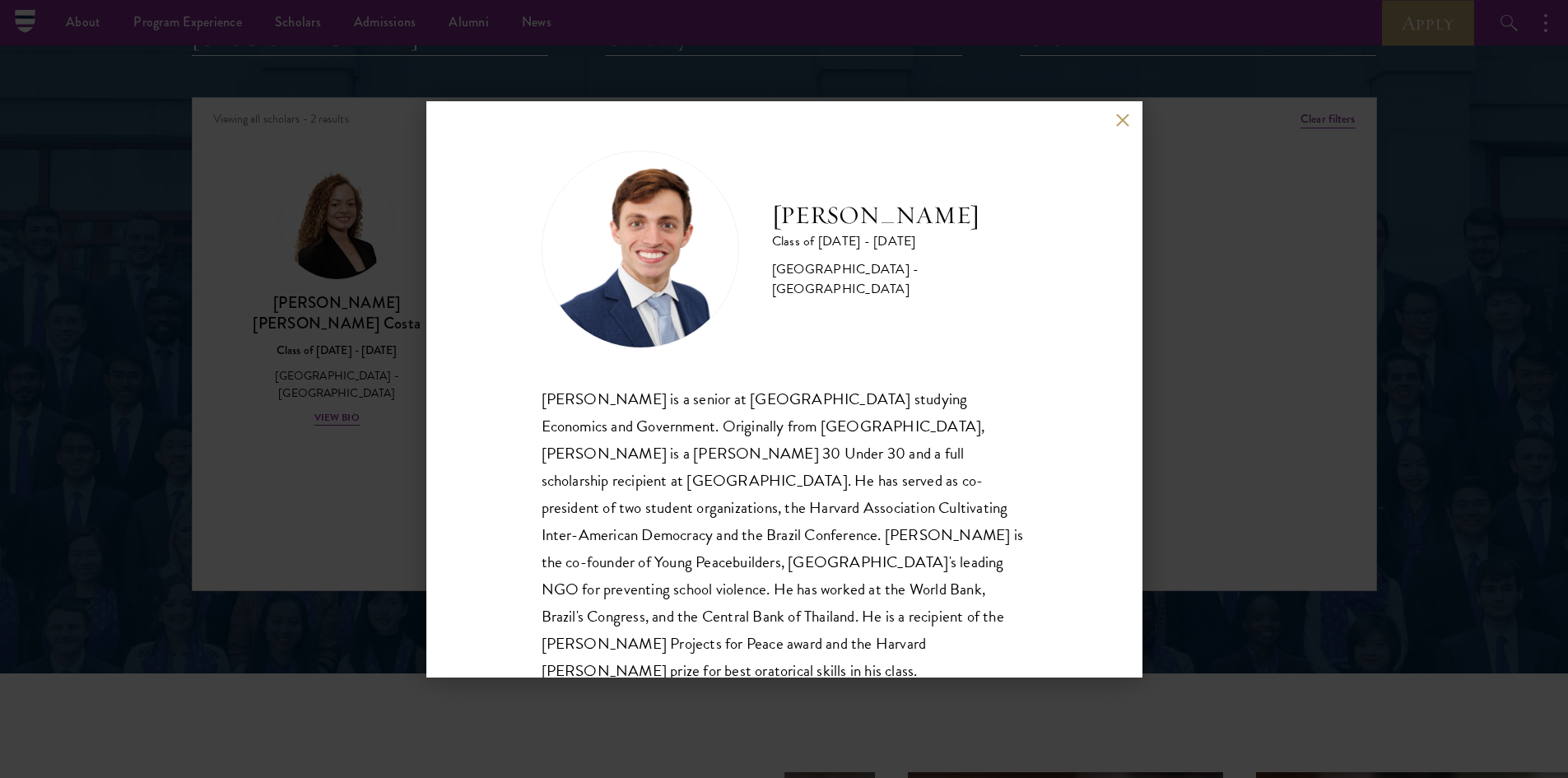
scroll to position [29, 0]
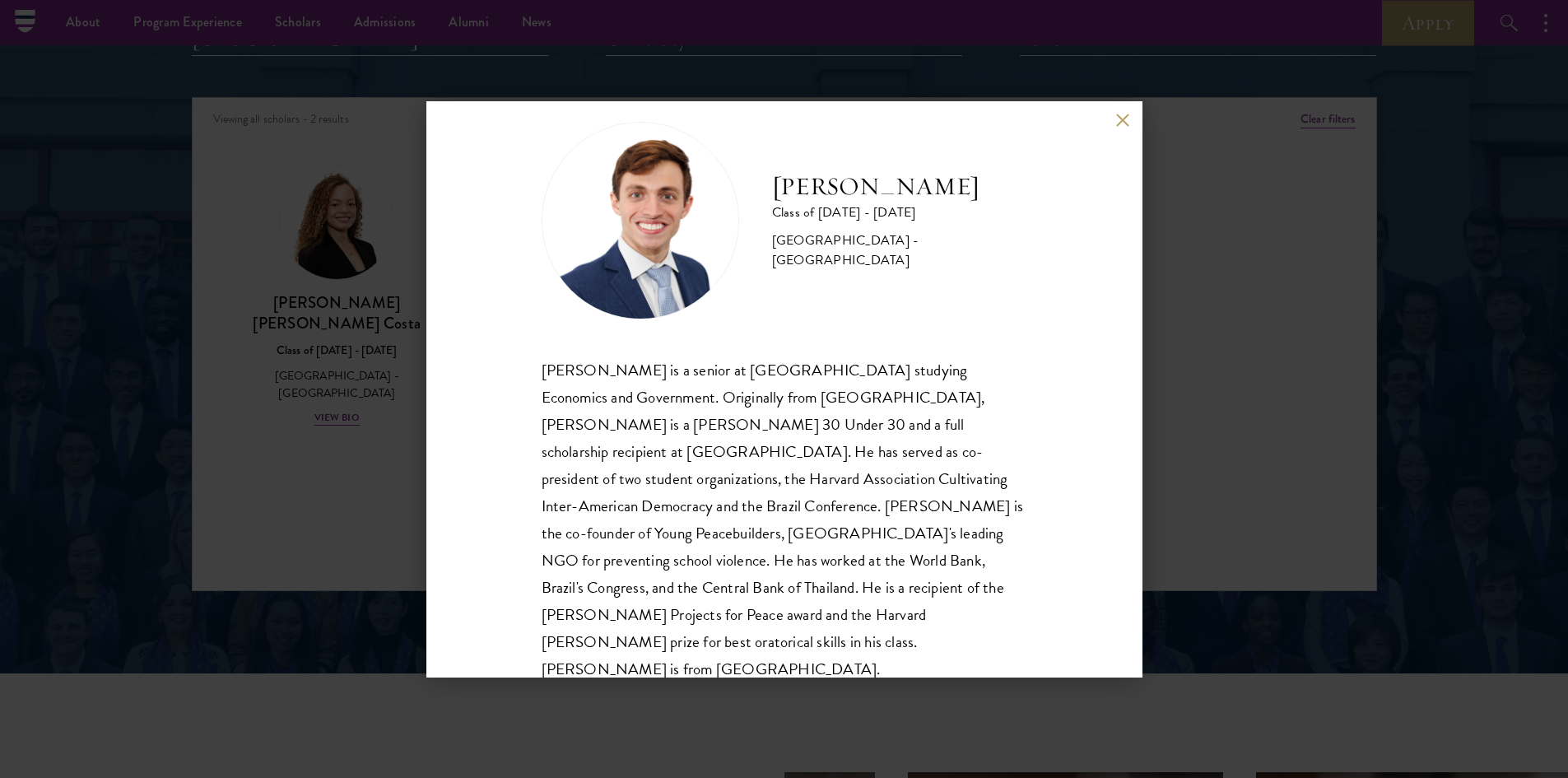
click at [1121, 120] on button at bounding box center [1123, 120] width 14 height 14
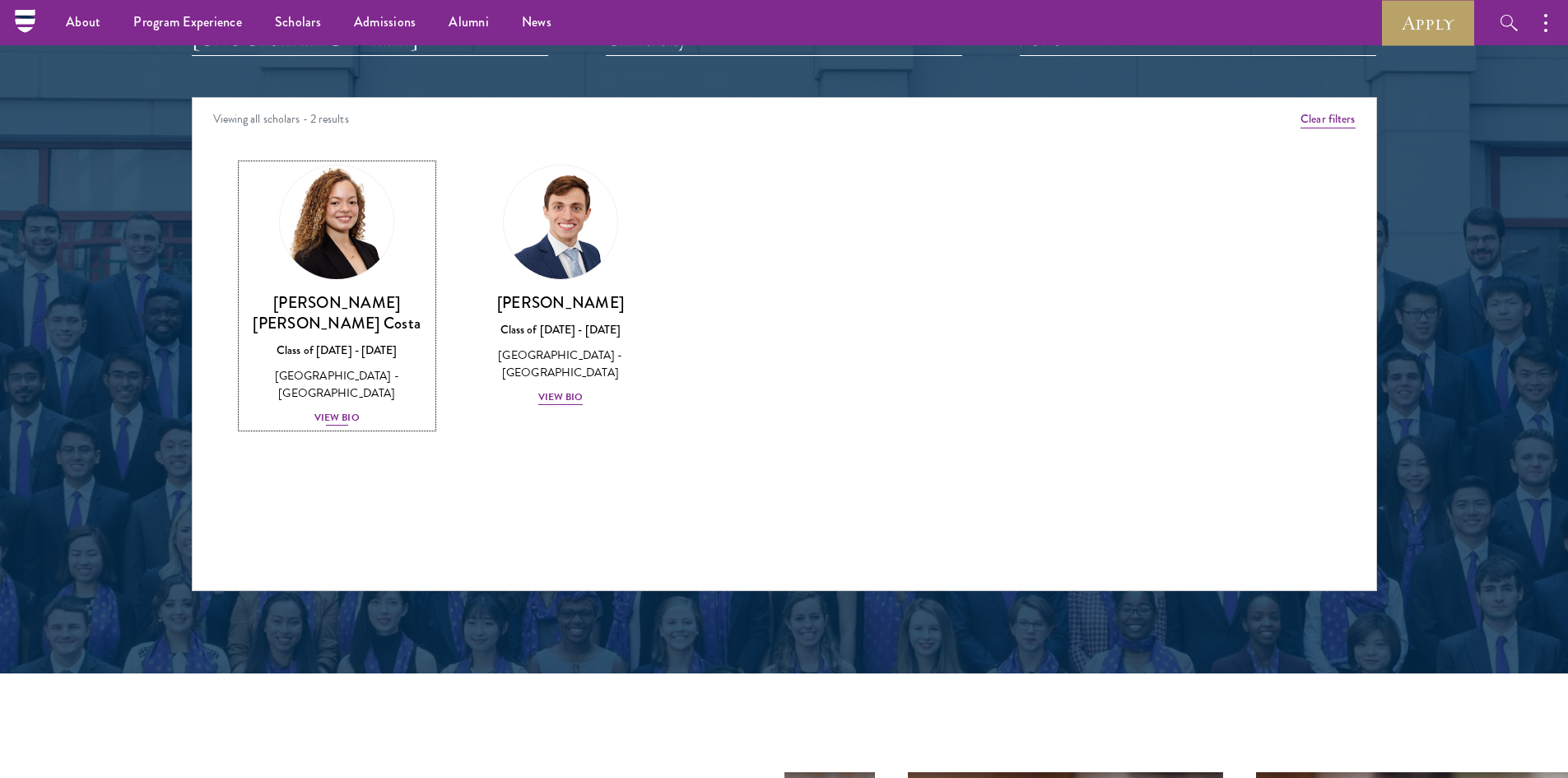
click at [339, 340] on div "[PERSON_NAME] [PERSON_NAME] Costa Class of [DATE] - [DATE] [GEOGRAPHIC_DATA] - …" at bounding box center [337, 360] width 191 height 135
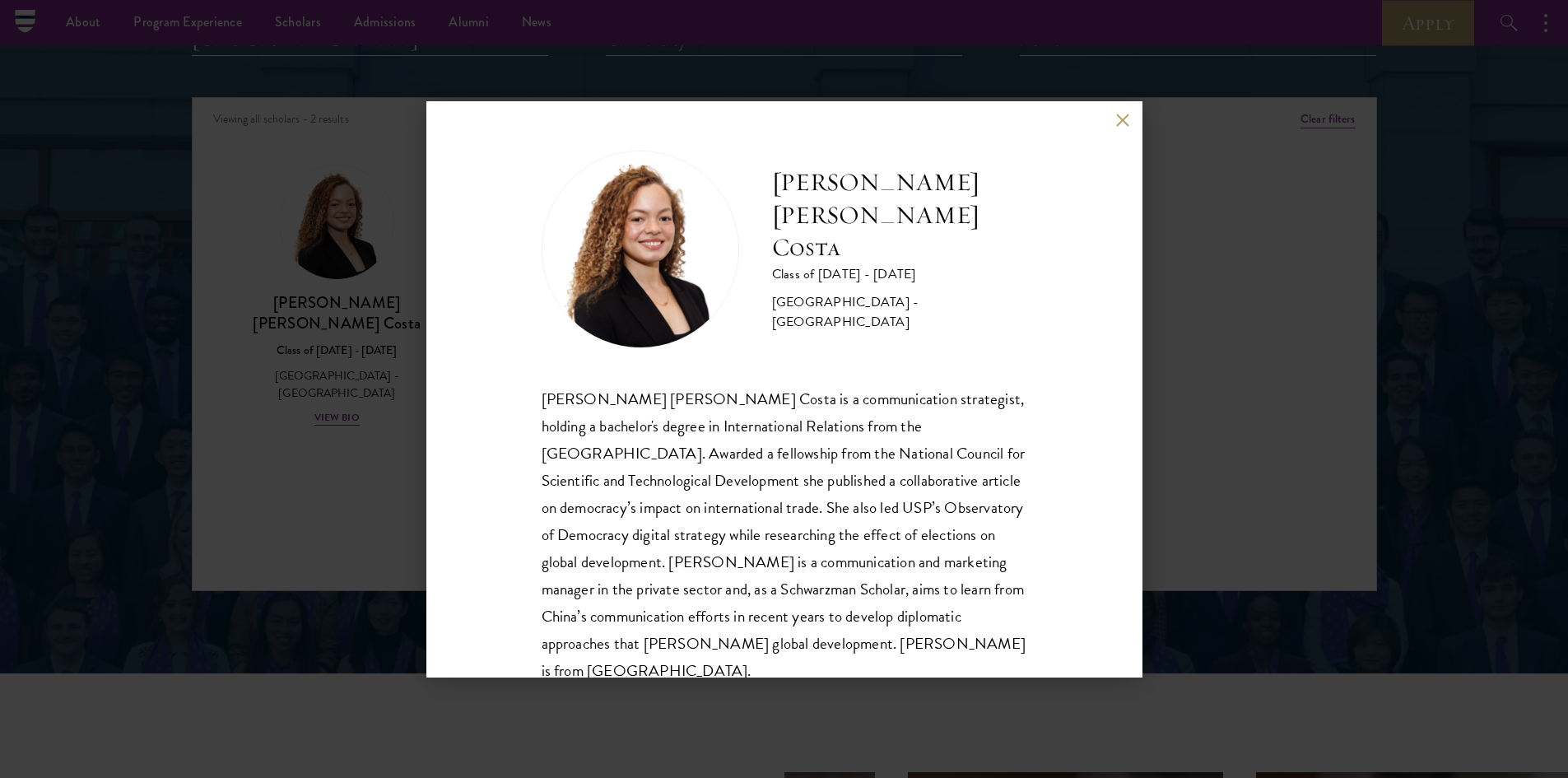
click at [1128, 124] on button at bounding box center [1123, 120] width 14 height 14
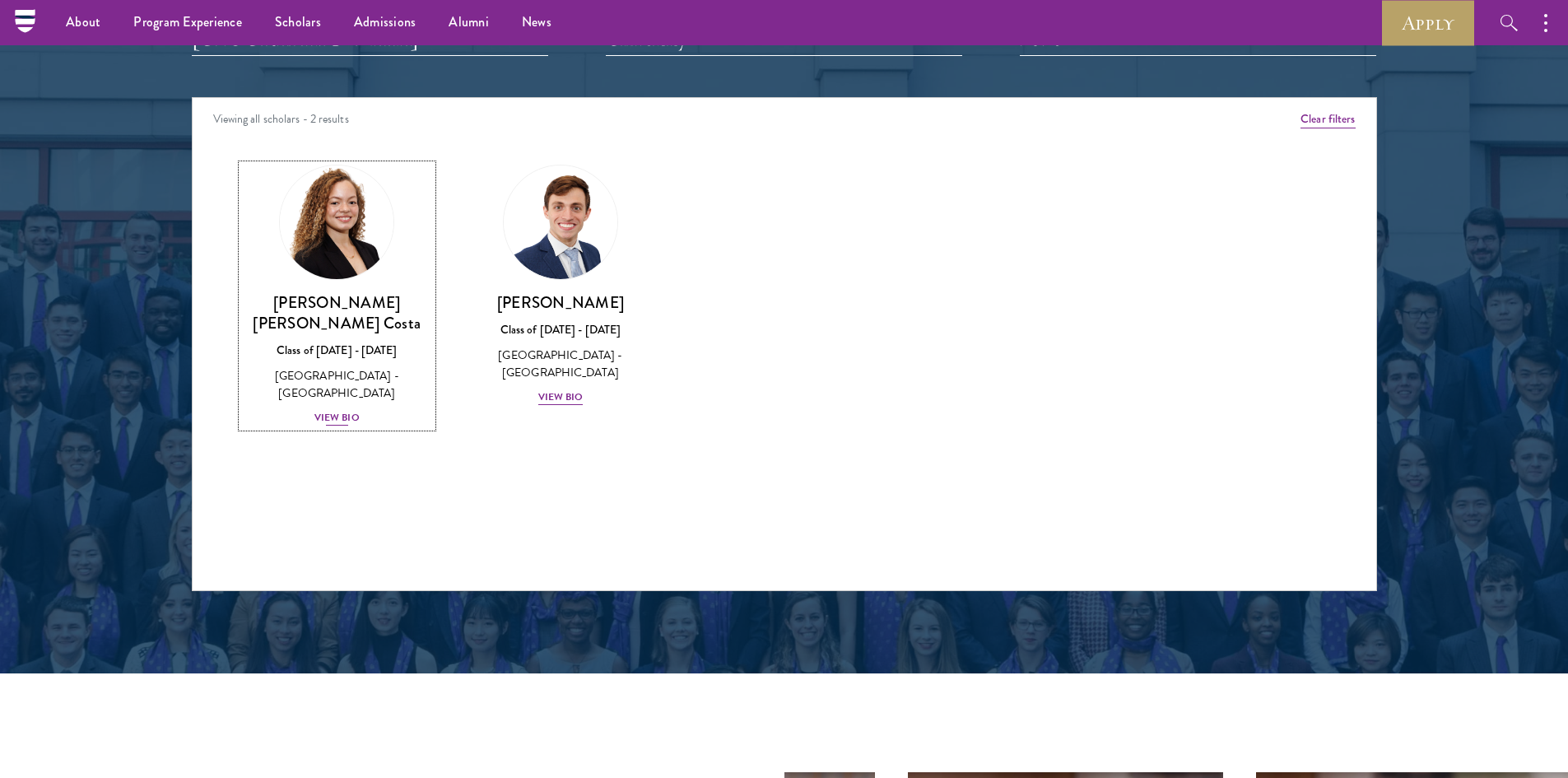
click at [338, 409] on div "View Bio" at bounding box center [337, 417] width 46 height 16
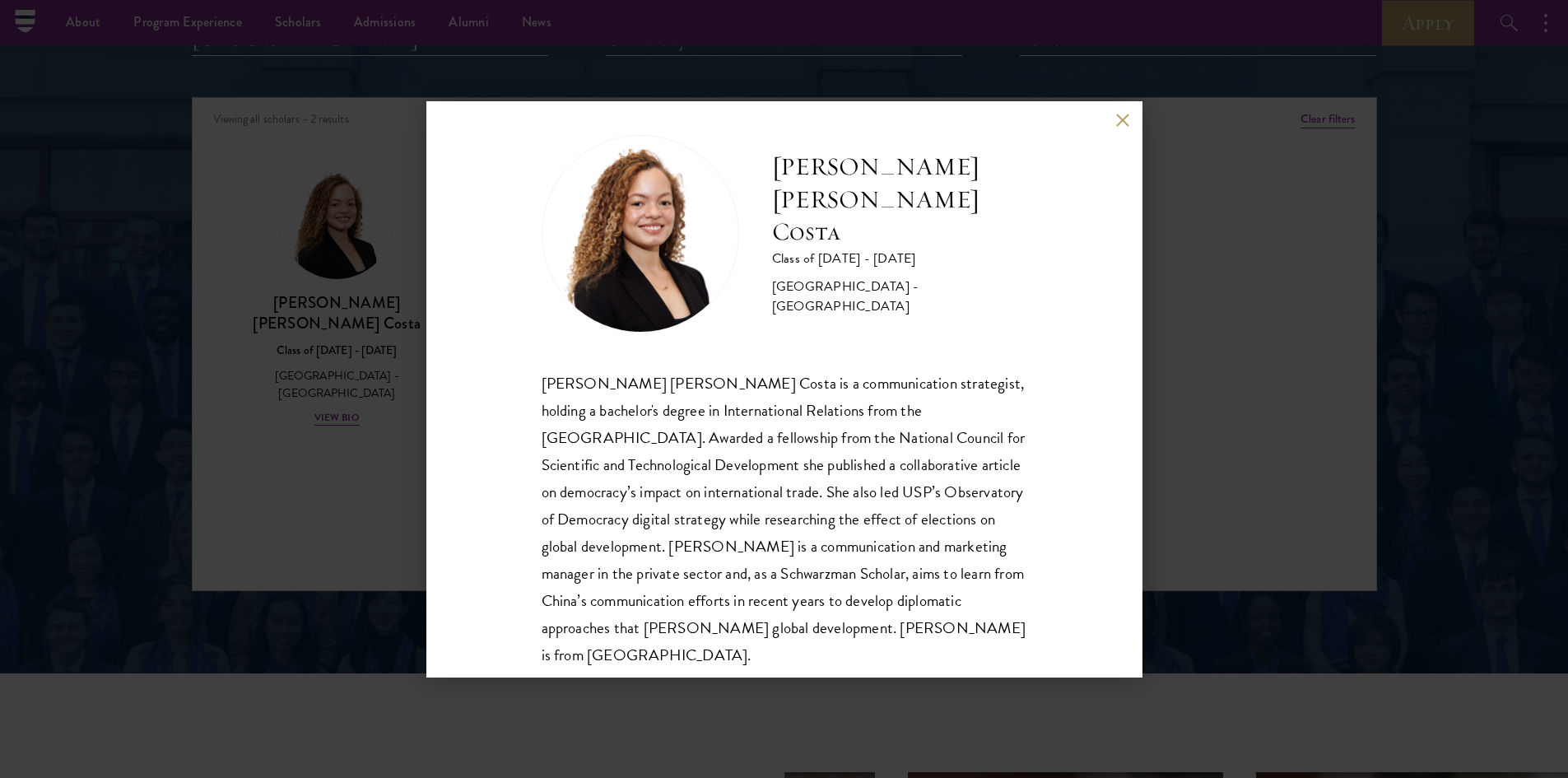
scroll to position [29, 0]
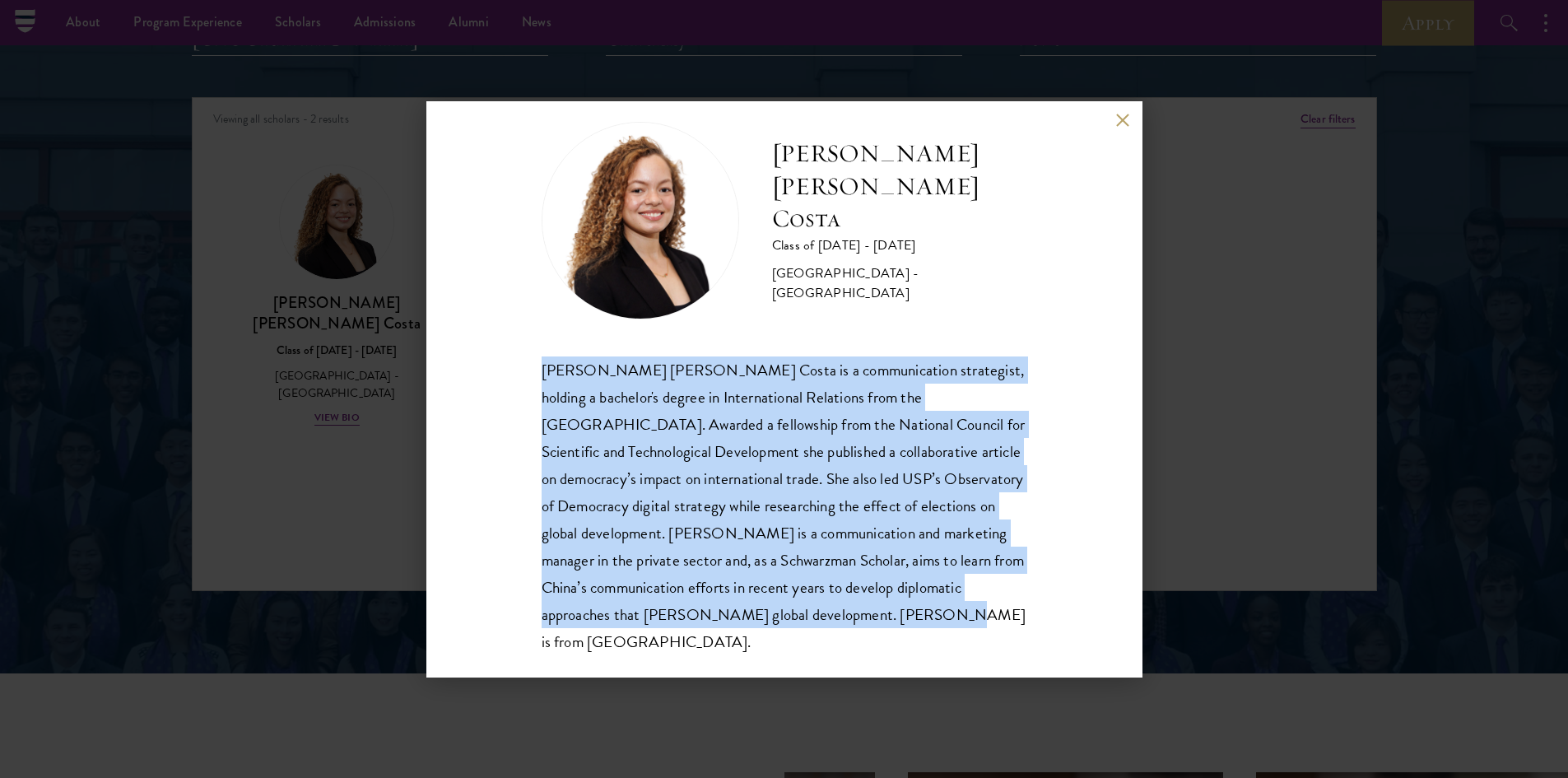
drag, startPoint x: 894, startPoint y: 639, endPoint x: 470, endPoint y: 345, distance: 516.0
click at [470, 344] on div "[PERSON_NAME] [PERSON_NAME] Costa Class of [DATE] - [DATE] [GEOGRAPHIC_DATA] - …" at bounding box center [784, 389] width 715 height 576
copy div "[PERSON_NAME] [PERSON_NAME] Costa is a communication strategist, holding a bach…"
